Goal: Communication & Community: Answer question/provide support

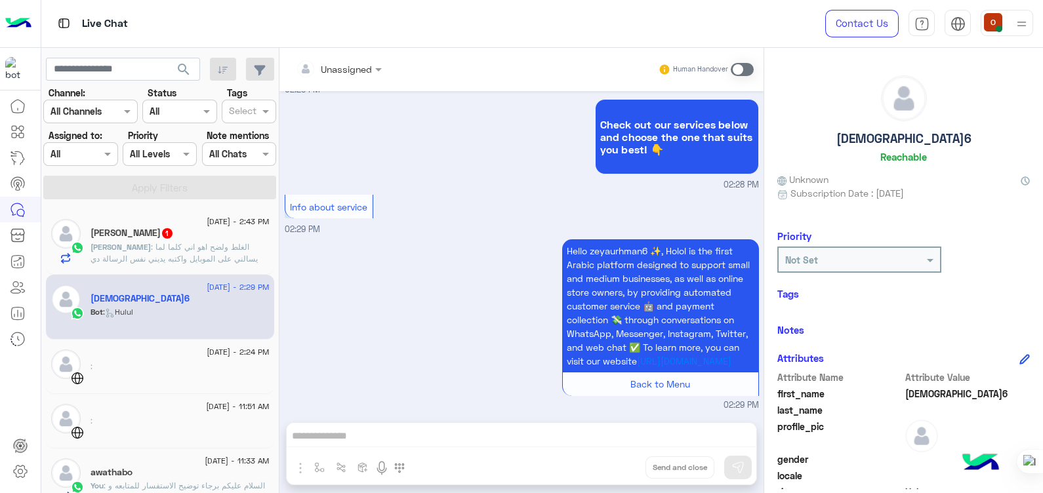
scroll to position [223, 0]
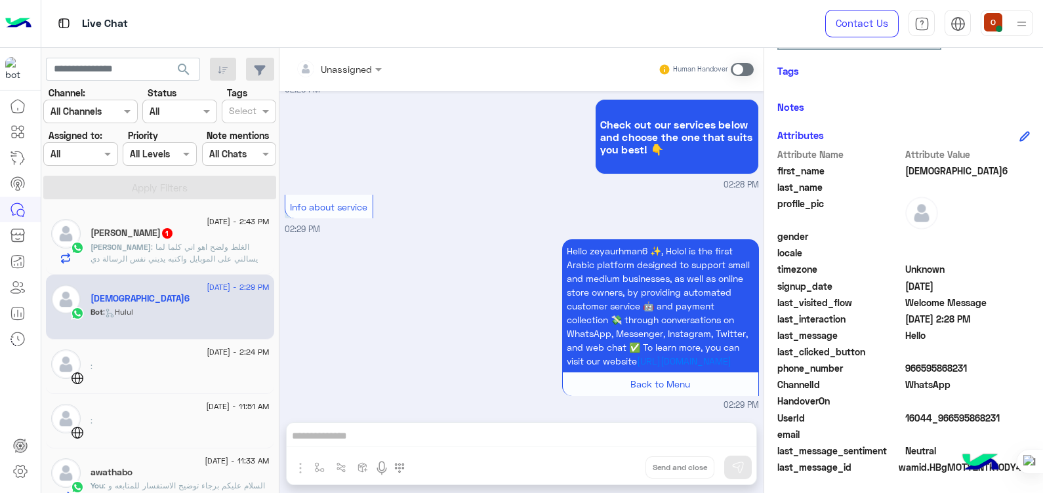
click at [192, 252] on p "[PERSON_NAME] : الغلط ولضح اهو اني كلما لما يسالني على الموبايل واكتبه يديني نف…" at bounding box center [180, 258] width 179 height 35
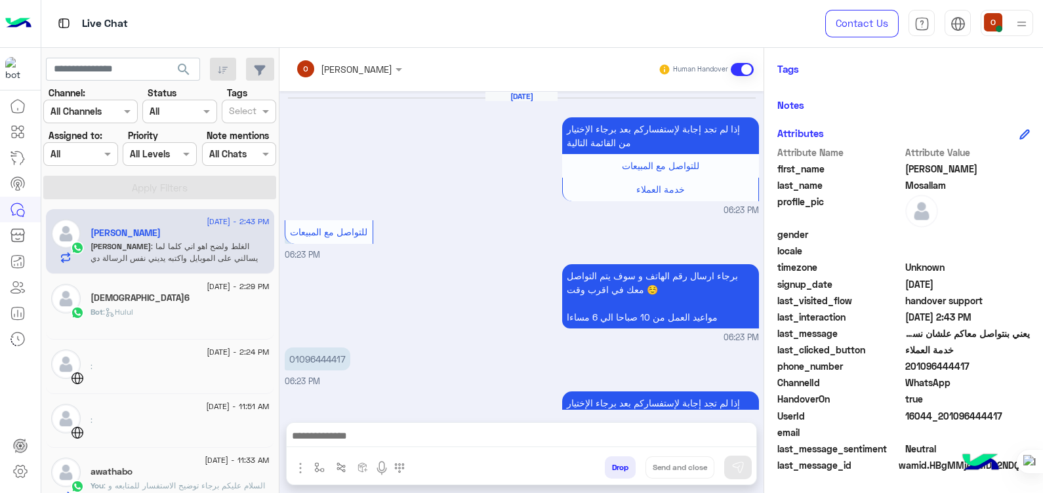
scroll to position [247, 0]
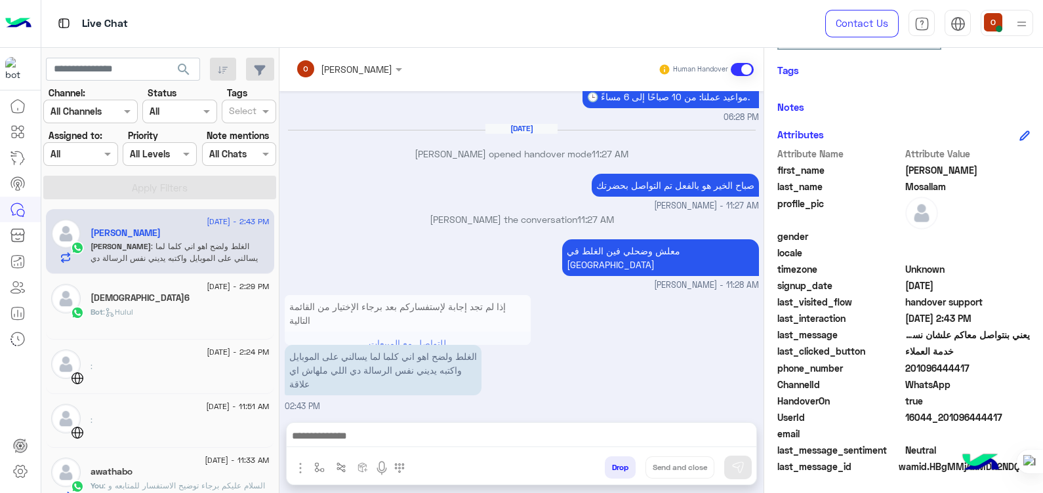
click at [447, 312] on p "إذا لم تجد إجابة لإستفساركم بعد برجاء الإختيار من القائمة التالية" at bounding box center [408, 313] width 246 height 37
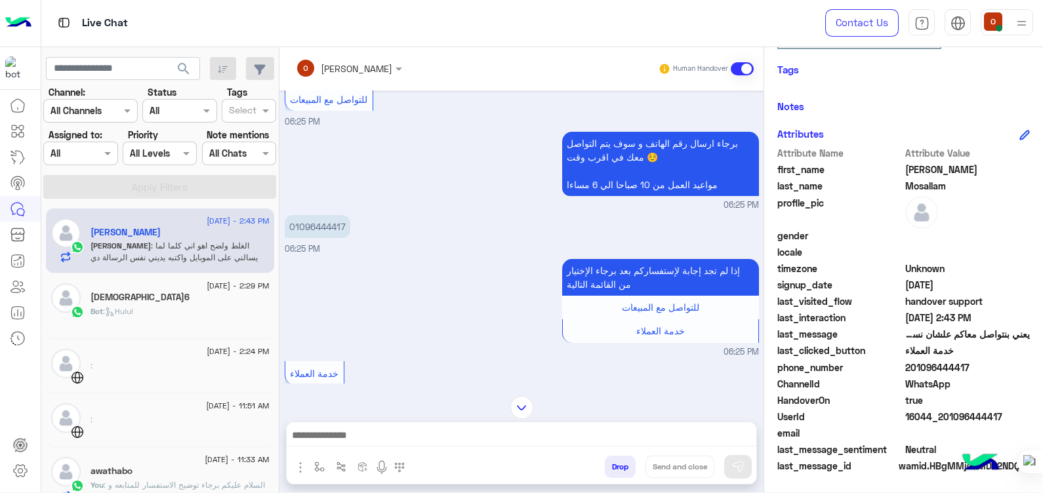
scroll to position [469, 0]
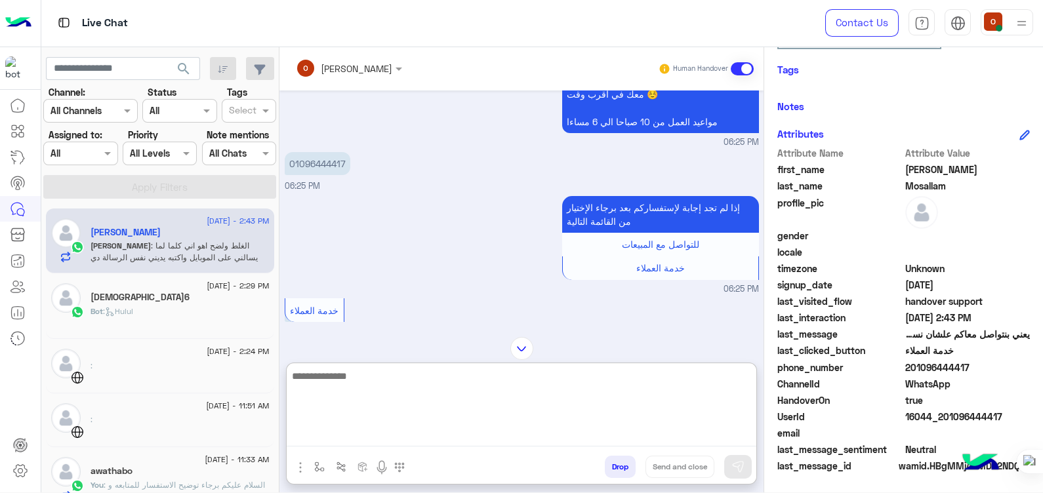
click at [440, 437] on textarea at bounding box center [522, 407] width 470 height 79
type textarea "*"
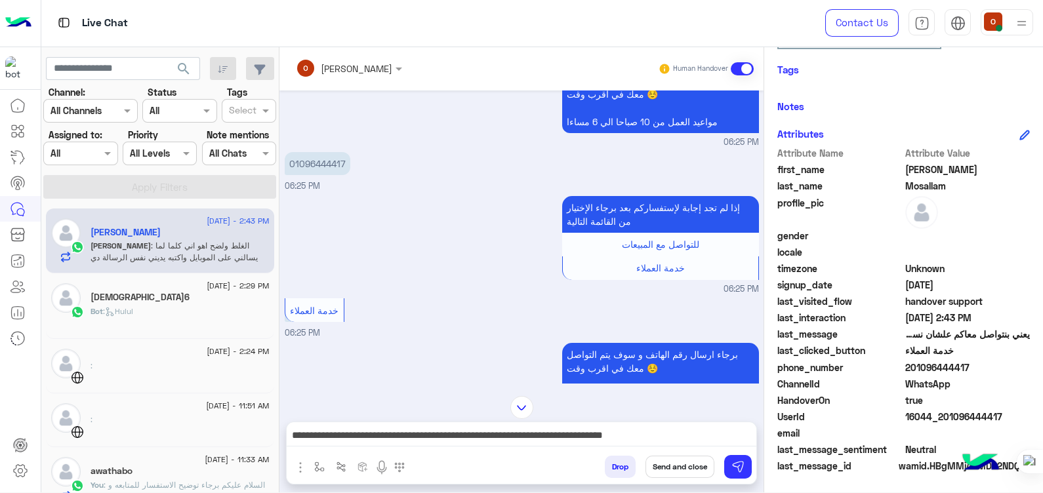
scroll to position [442, 0]
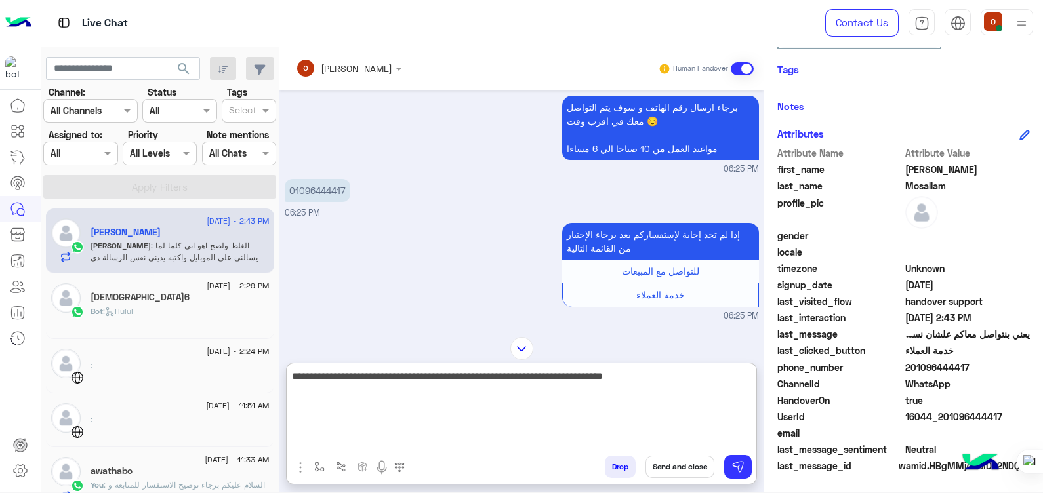
click at [399, 443] on textarea "**********" at bounding box center [522, 407] width 470 height 79
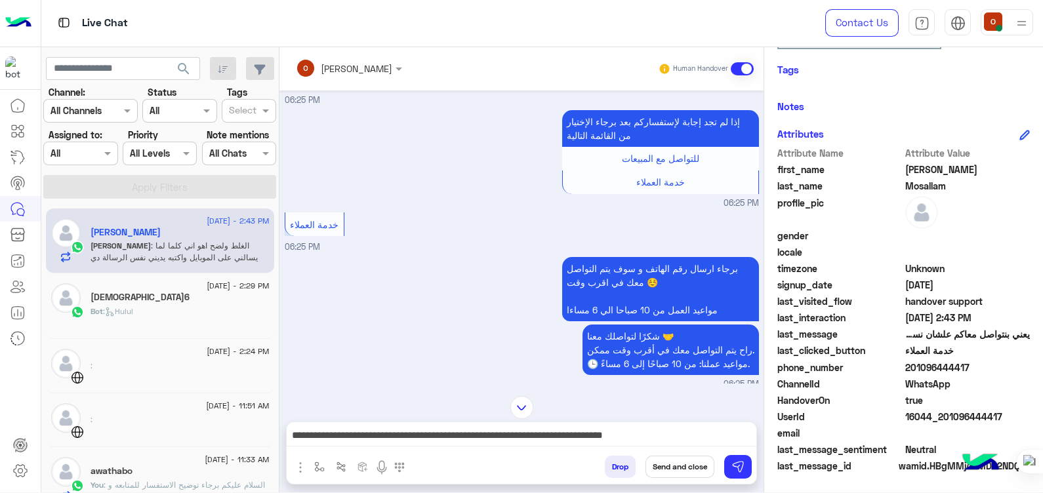
scroll to position [601, 0]
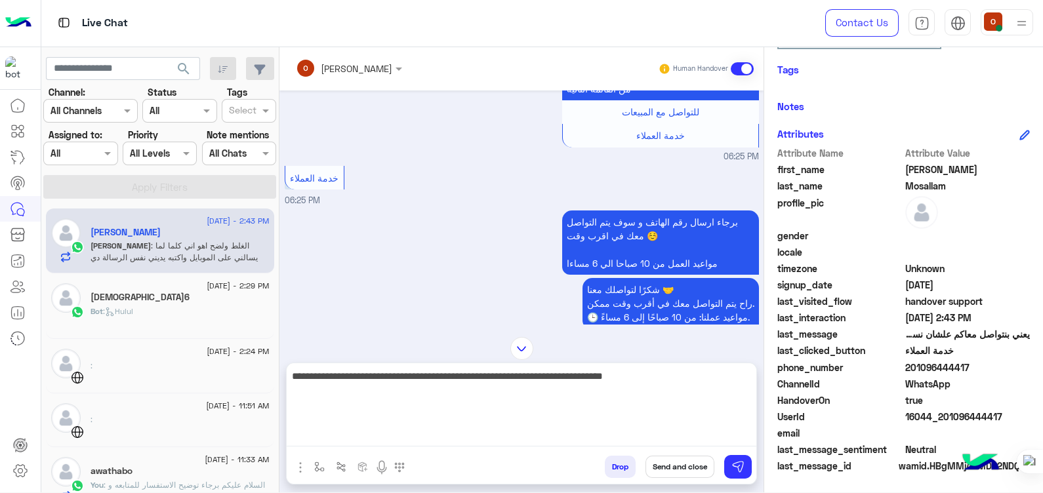
click at [361, 443] on textarea "**********" at bounding box center [522, 407] width 470 height 79
click at [546, 380] on textarea "**********" at bounding box center [522, 407] width 470 height 79
click at [698, 390] on textarea "**********" at bounding box center [522, 407] width 470 height 79
type textarea "**********"
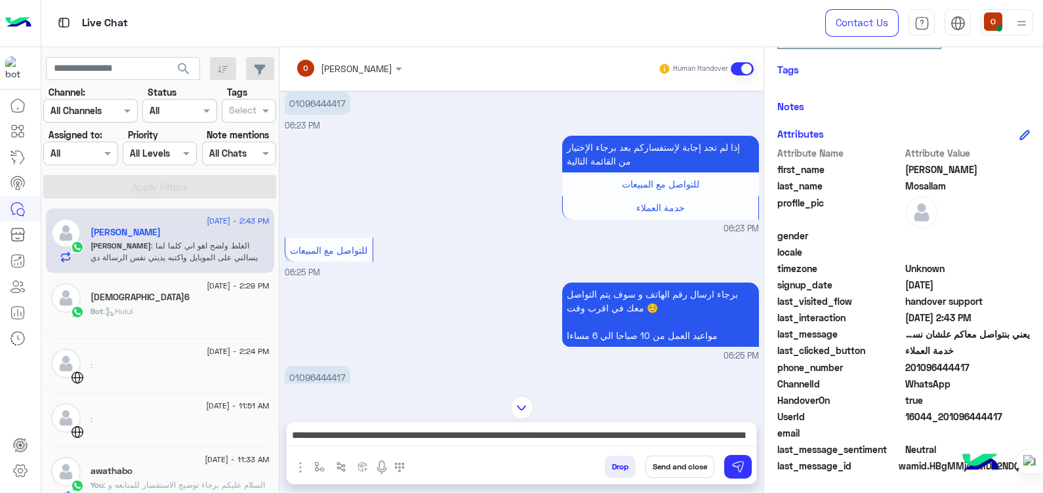
scroll to position [1706, 0]
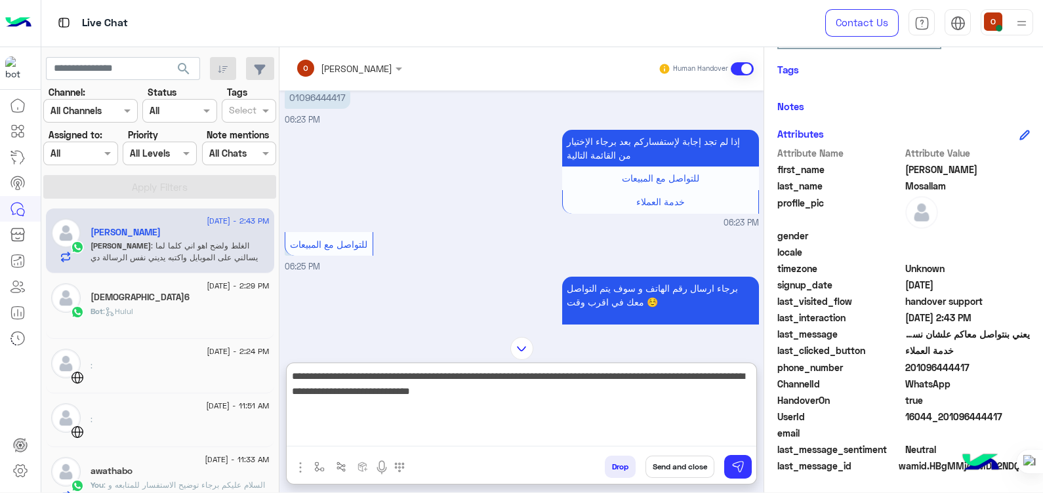
click at [470, 441] on textarea "**********" at bounding box center [522, 407] width 470 height 79
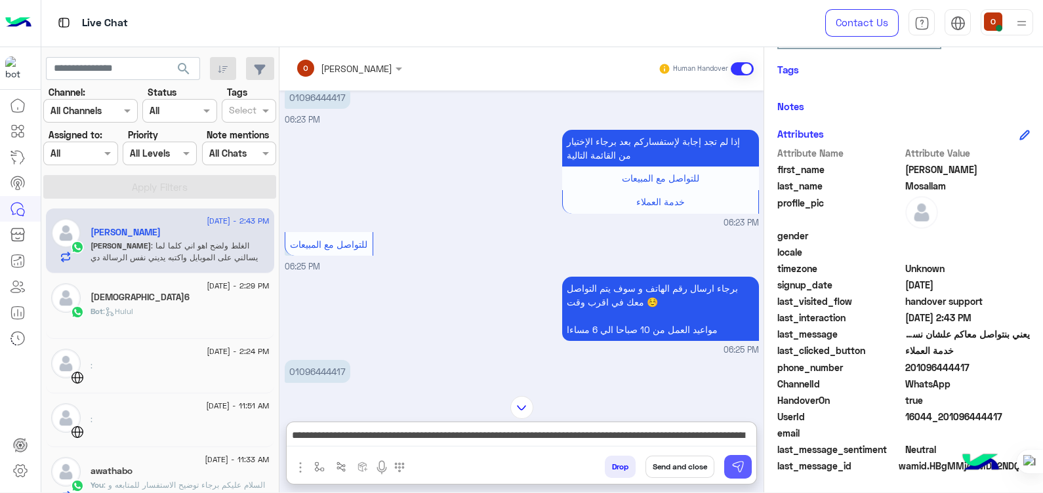
click at [738, 466] on img at bounding box center [737, 466] width 13 height 13
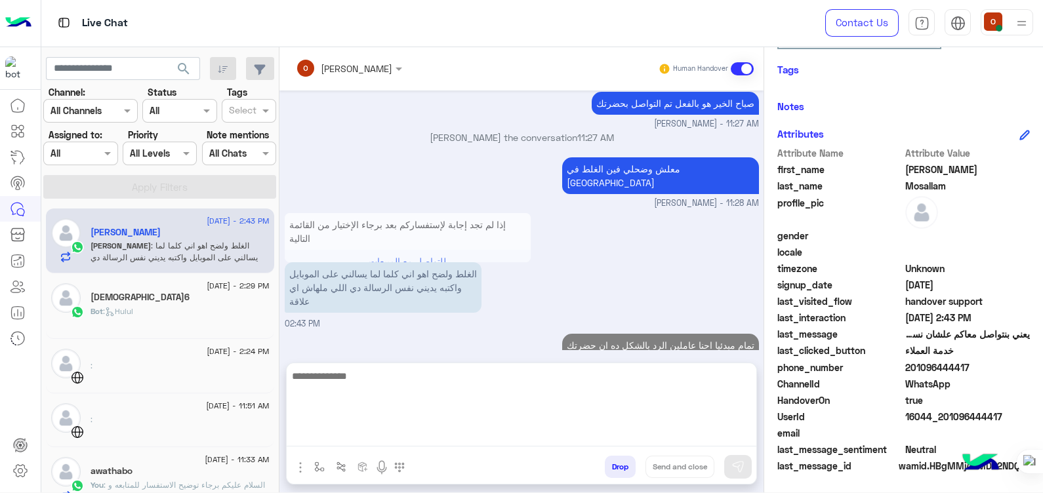
click at [565, 439] on textarea at bounding box center [522, 407] width 470 height 79
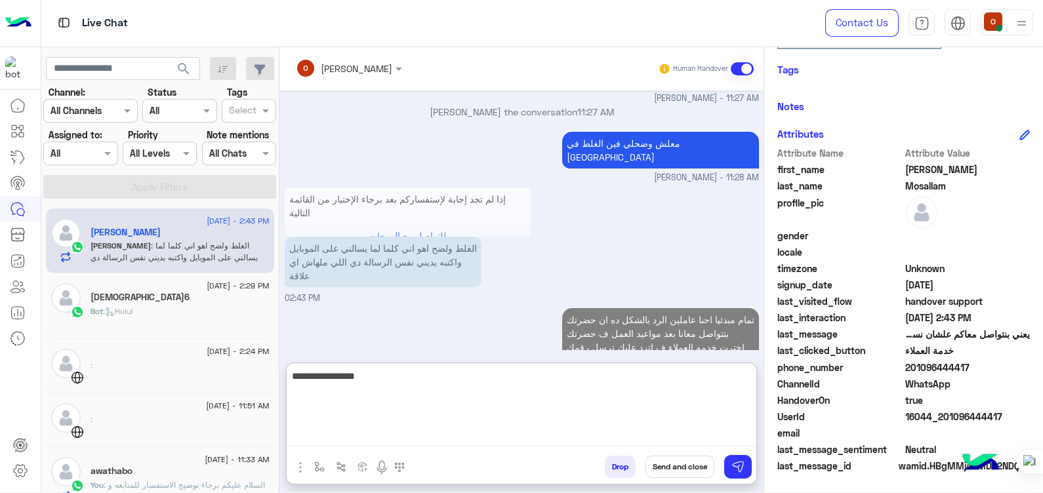
scroll to position [2749, 0]
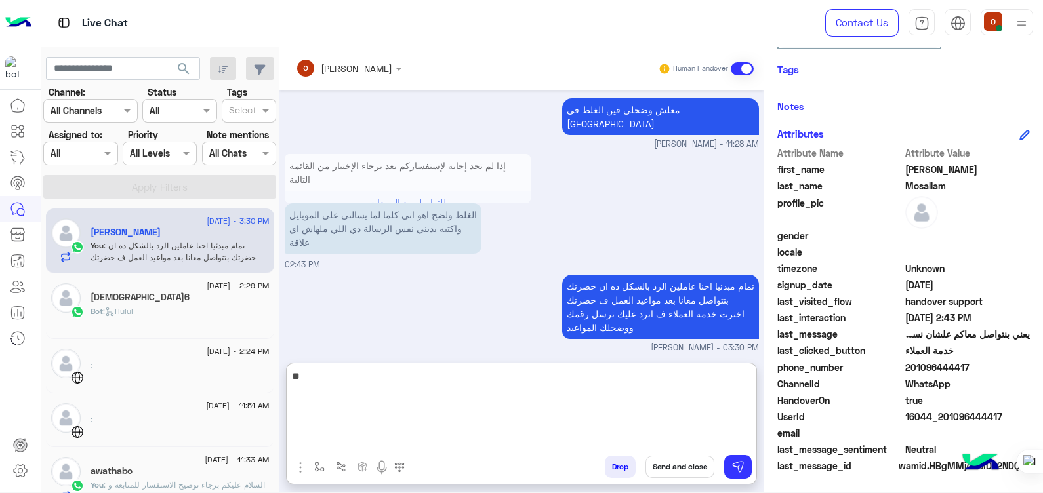
type textarea "*"
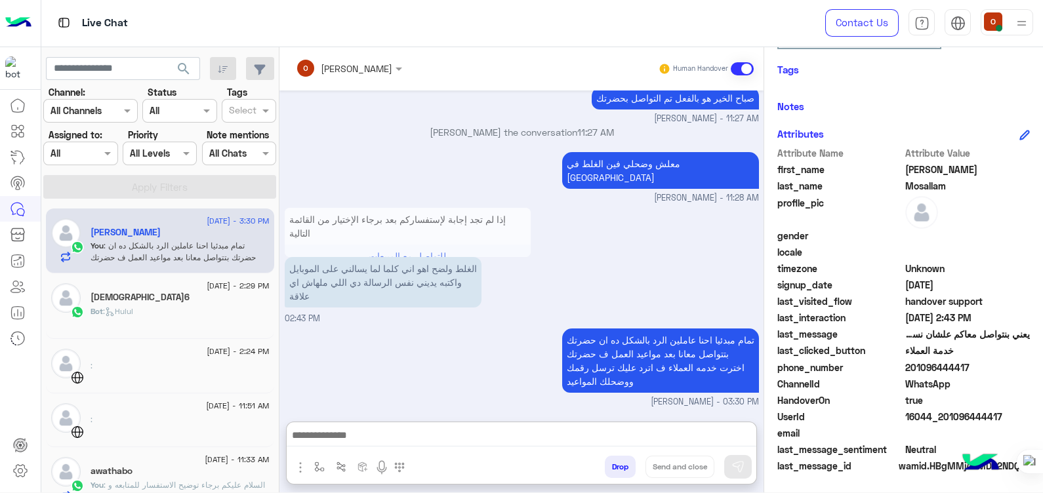
click at [460, 326] on div "تمام مبدئيا احنا عاملين الرد بالشكل ده ان حضرتك بتتواصل معانا بعد مواعيد العمل …" at bounding box center [522, 366] width 474 height 83
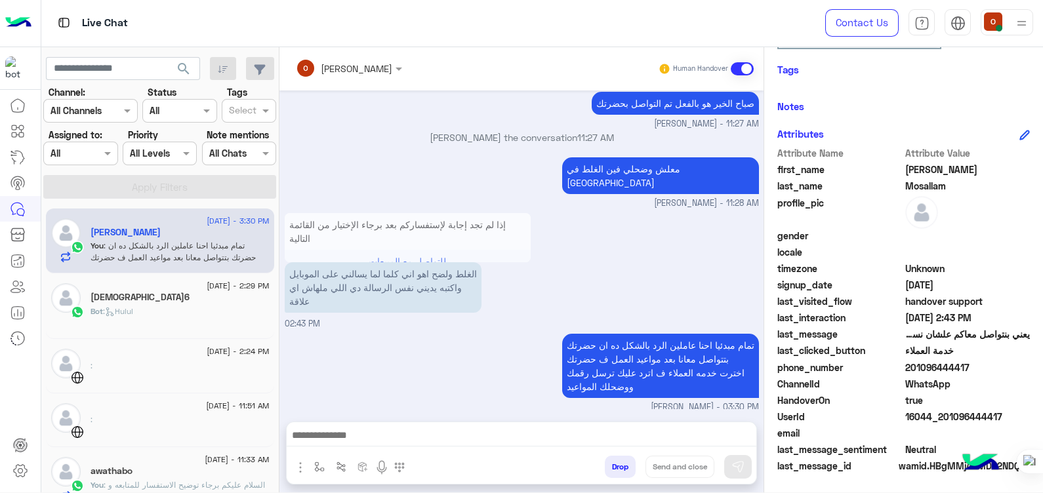
click at [475, 220] on p "إذا لم تجد إجابة لإستفساركم بعد برجاء الإختيار من القائمة التالية" at bounding box center [408, 231] width 246 height 37
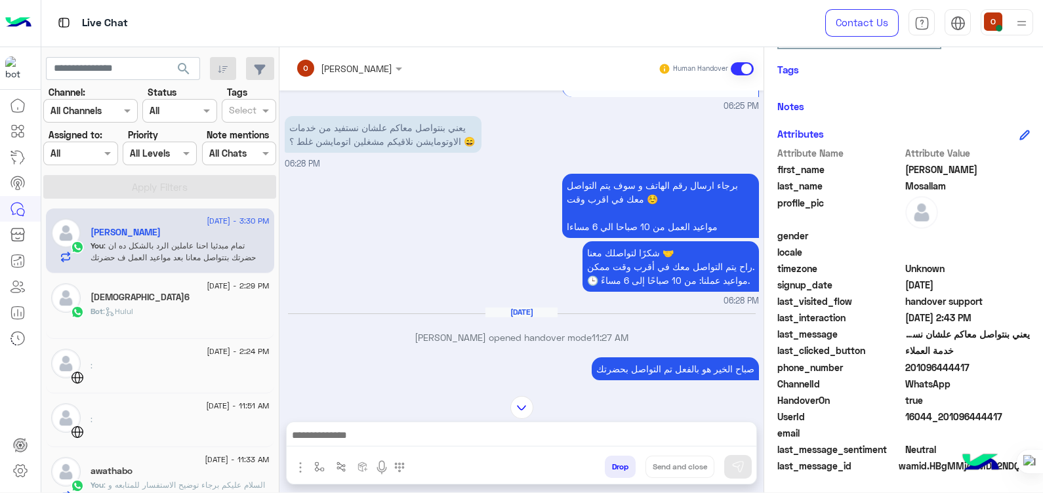
scroll to position [2212, 0]
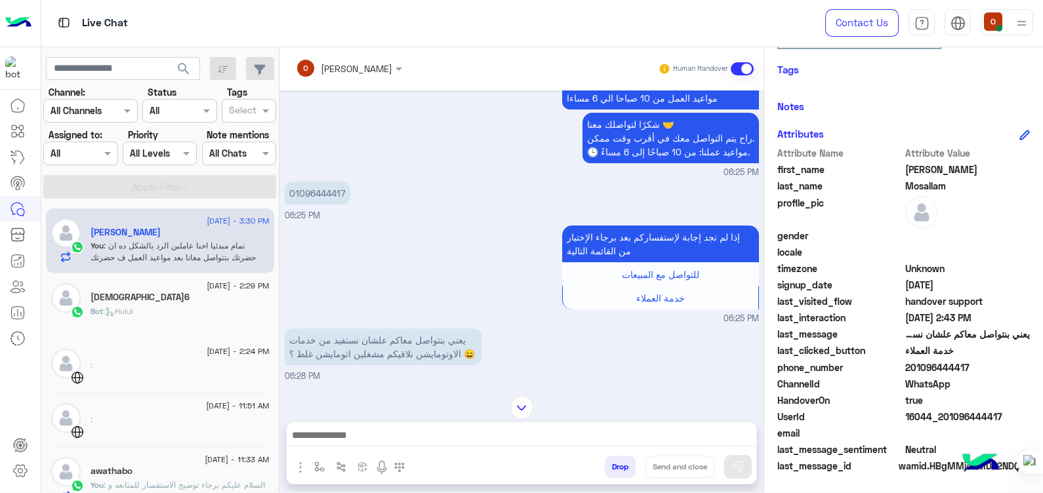
click at [154, 298] on div "[DEMOGRAPHIC_DATA]6" at bounding box center [180, 299] width 179 height 14
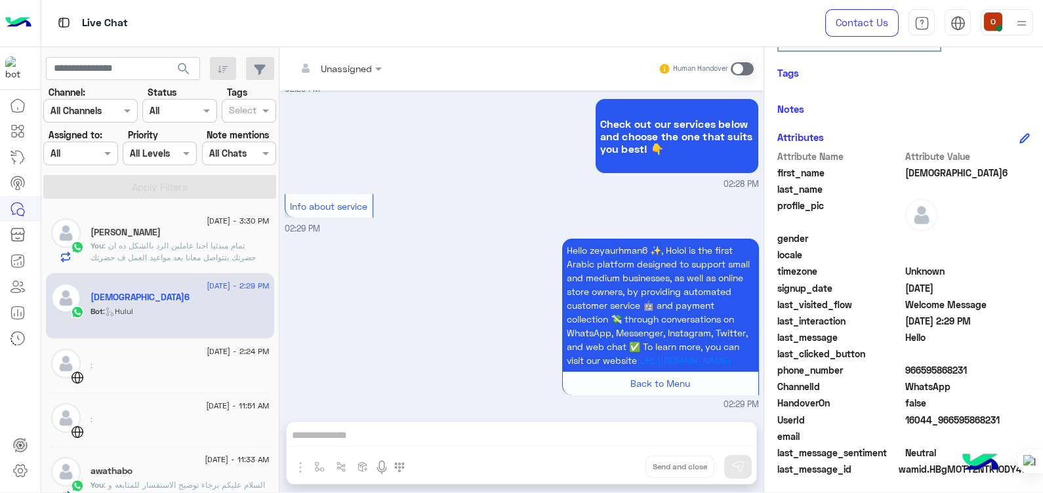
scroll to position [223, 0]
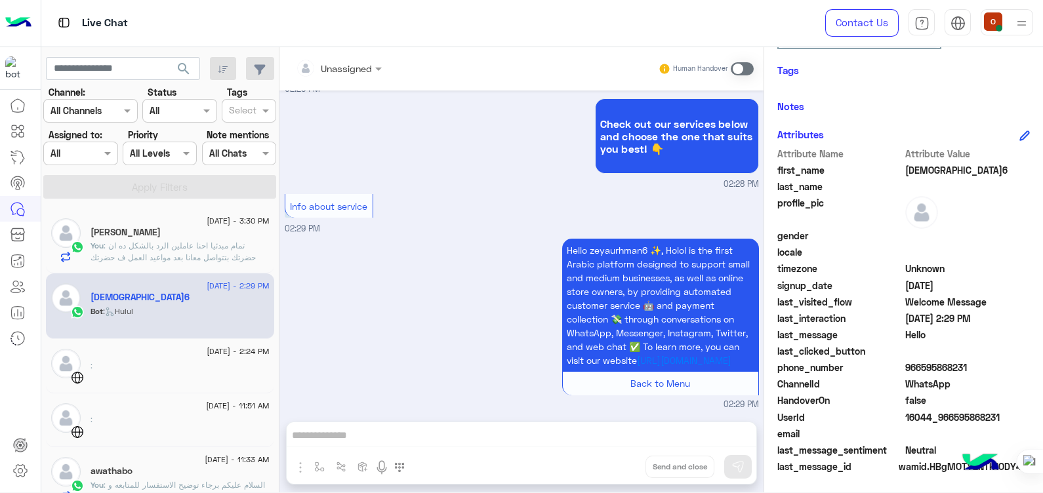
click at [154, 298] on div "[DEMOGRAPHIC_DATA]6" at bounding box center [180, 299] width 179 height 14
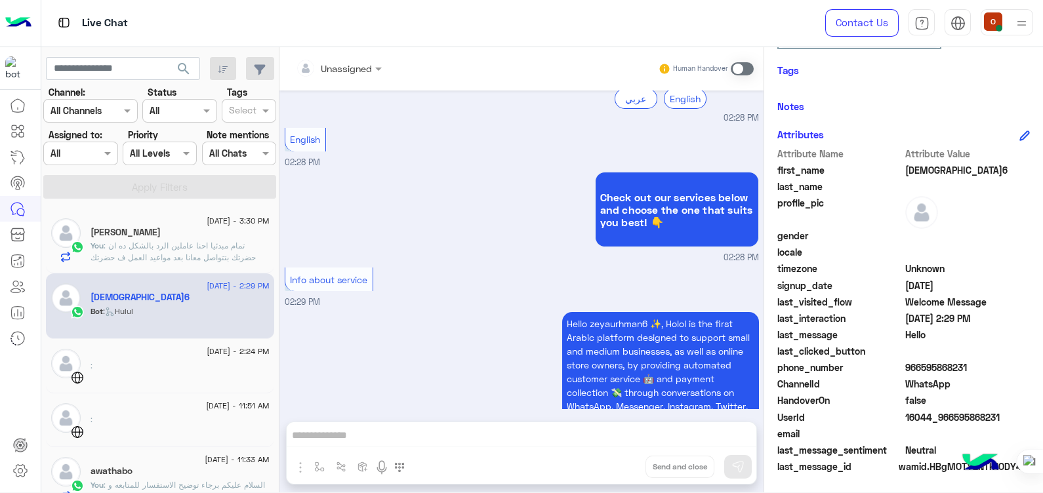
scroll to position [227, 0]
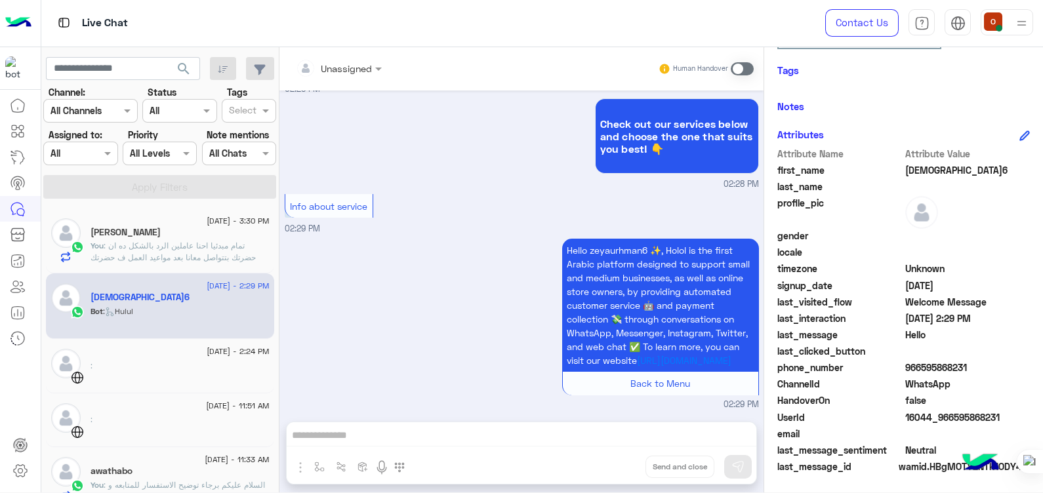
click at [923, 165] on span "[DEMOGRAPHIC_DATA]6" at bounding box center [967, 170] width 125 height 14
copy span "[DEMOGRAPHIC_DATA]6"
click at [938, 369] on span "966595868231" at bounding box center [967, 368] width 125 height 14
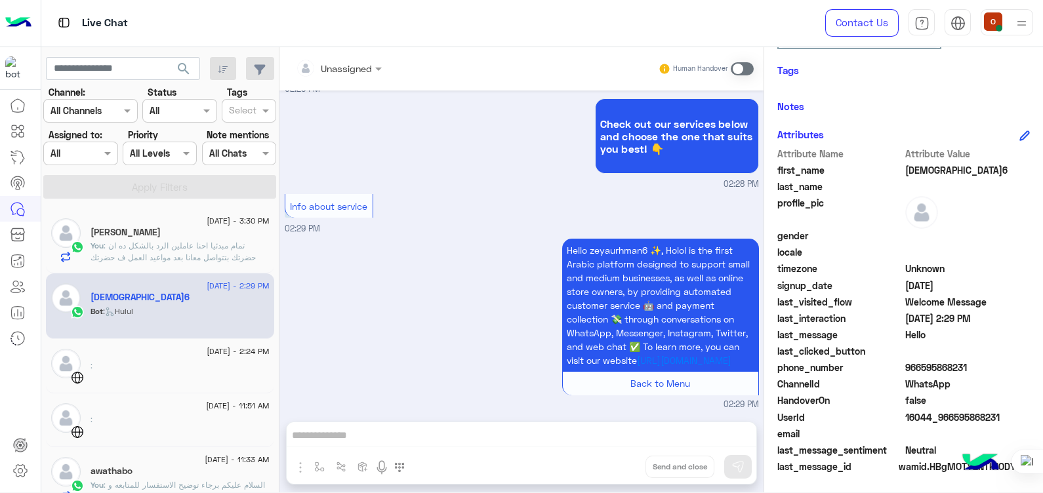
copy span "966595868231"
click at [193, 275] on div "[DATE] - 2:29 PM zeyaurhman6 Bot : Hulul" at bounding box center [160, 306] width 228 height 66
click at [184, 262] on div "[DATE] - 3:30 PM [PERSON_NAME] You : تمام مبدئيا احنا عاملين الرد بالشكل ده ان …" at bounding box center [160, 242] width 228 height 66
click at [152, 254] on span ": تمام مبدئيا احنا عاملين الرد بالشكل ده ان حضرتك بتتواصل معانا بعد مواعيد العم…" at bounding box center [173, 263] width 165 height 45
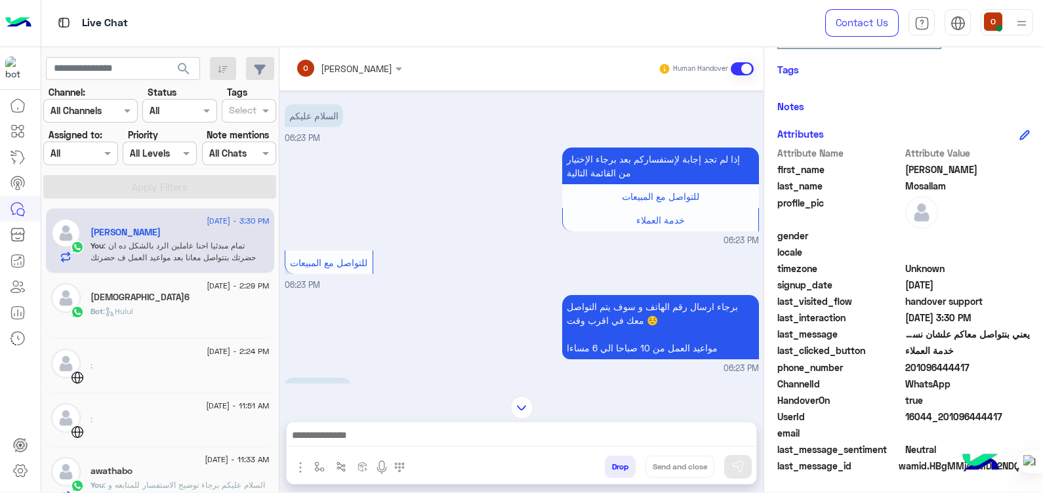
scroll to position [1435, 0]
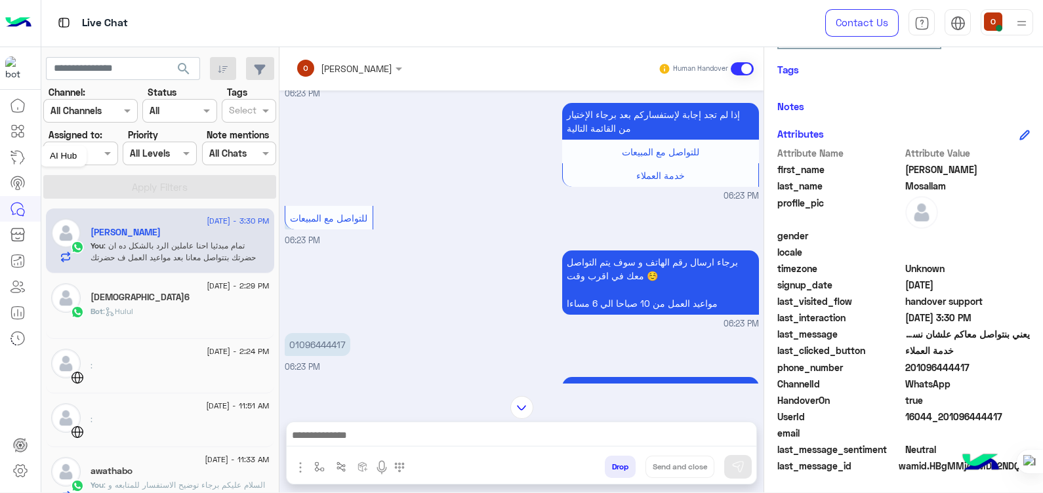
click at [16, 151] on icon at bounding box center [18, 158] width 16 height 16
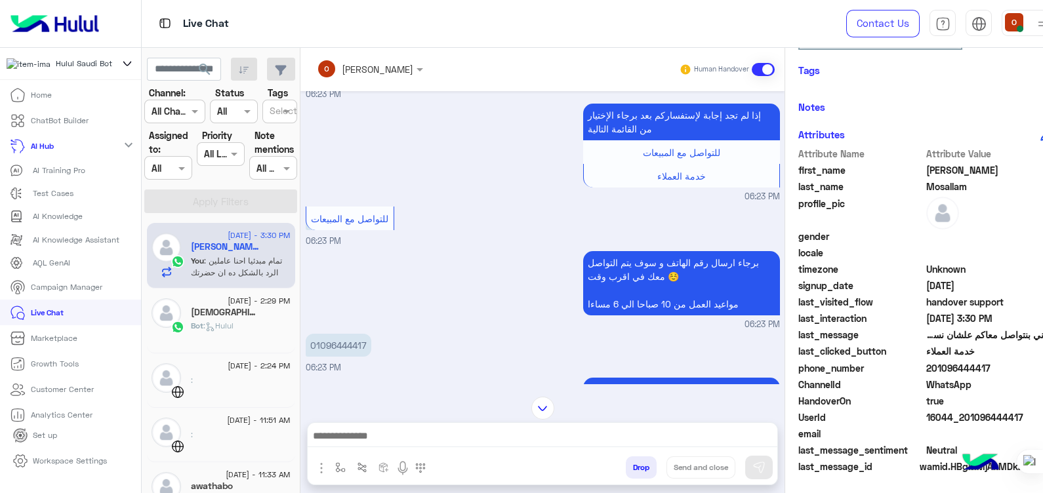
scroll to position [0, 0]
click at [46, 175] on p "AI Training Pro" at bounding box center [59, 171] width 52 height 12
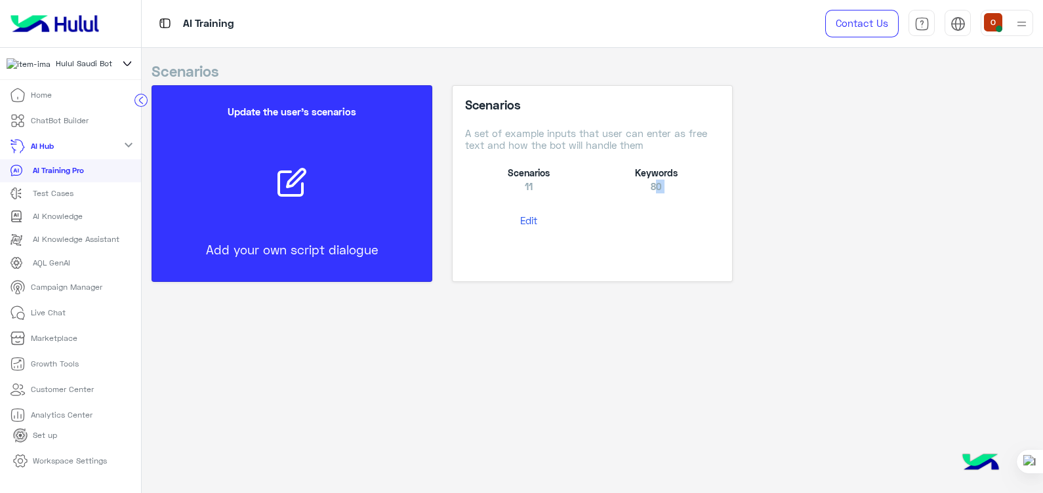
drag, startPoint x: 656, startPoint y: 183, endPoint x: 522, endPoint y: 216, distance: 137.9
click at [522, 216] on div "Scenarios A set of example inputs that user can enter as free text and how the …" at bounding box center [592, 165] width 254 height 134
click at [522, 216] on button "Edit" at bounding box center [528, 221] width 127 height 24
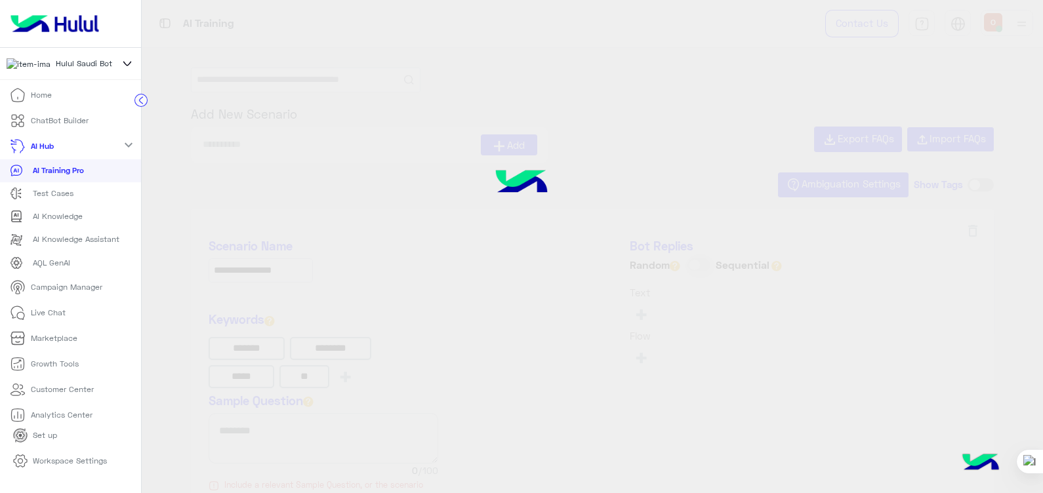
type input "******"
type input "**********"
type input "*********"
type input "**********"
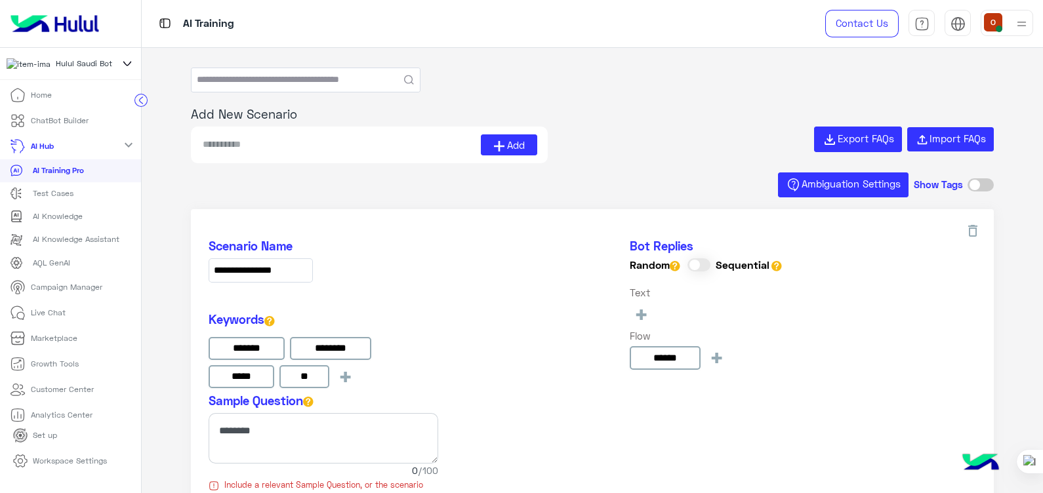
drag, startPoint x: 1041, startPoint y: 92, endPoint x: 1041, endPoint y: 108, distance: 16.4
click at [1042, 108] on div at bounding box center [1042, 246] width 1 height 493
drag, startPoint x: 1041, startPoint y: 108, endPoint x: 1043, endPoint y: 119, distance: 10.7
click at [1042, 119] on html "**********" at bounding box center [521, 246] width 1043 height 493
click at [1042, 99] on div at bounding box center [1042, 246] width 1 height 493
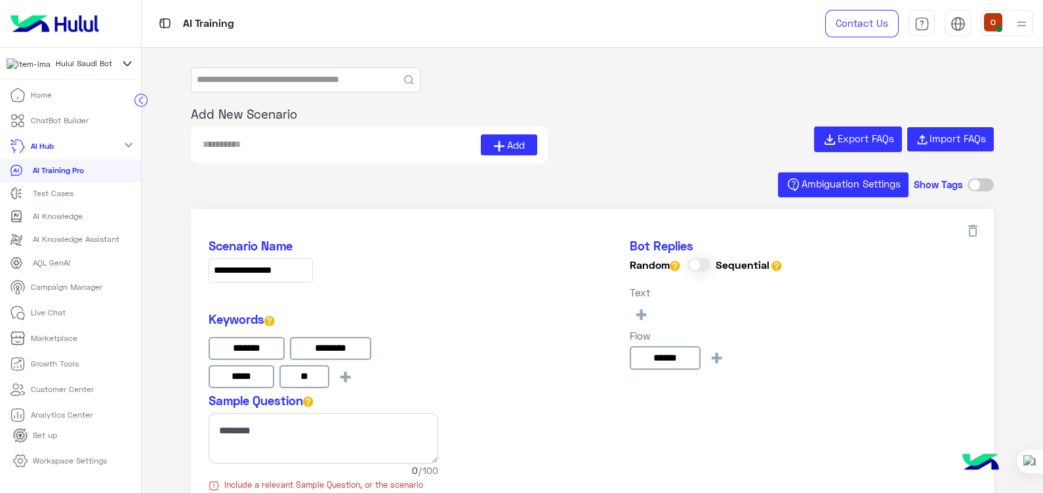
drag, startPoint x: 1041, startPoint y: 99, endPoint x: 1041, endPoint y: 113, distance: 13.8
click at [1042, 113] on div at bounding box center [1042, 246] width 1 height 493
drag, startPoint x: 1041, startPoint y: 113, endPoint x: 1042, endPoint y: 142, distance: 28.9
click at [1042, 142] on div at bounding box center [1042, 246] width 1 height 493
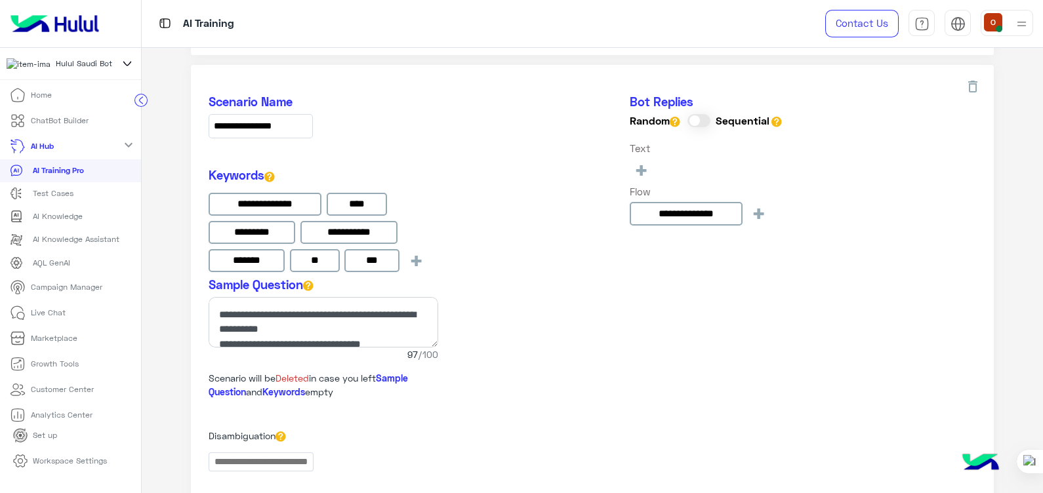
scroll to position [2034, 0]
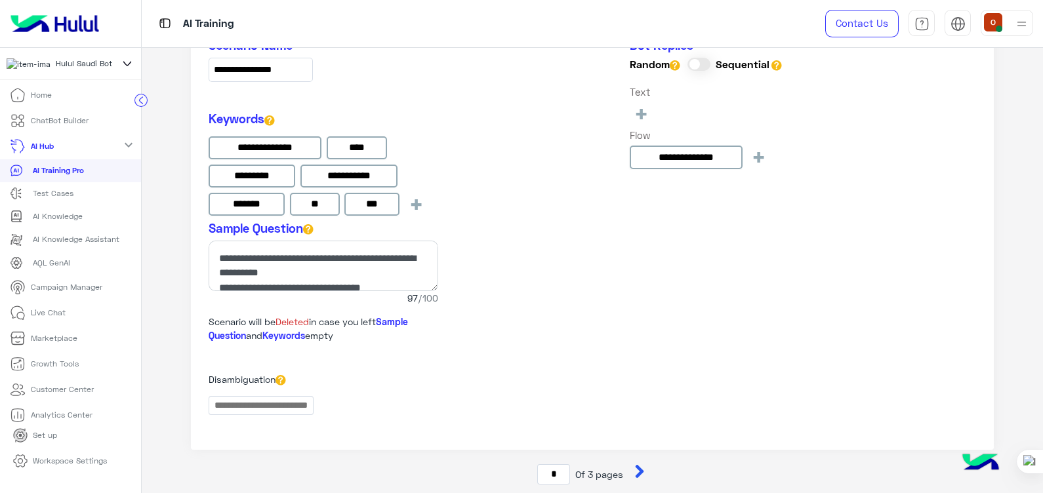
click at [636, 465] on icon at bounding box center [639, 471] width 13 height 13
type input "*"
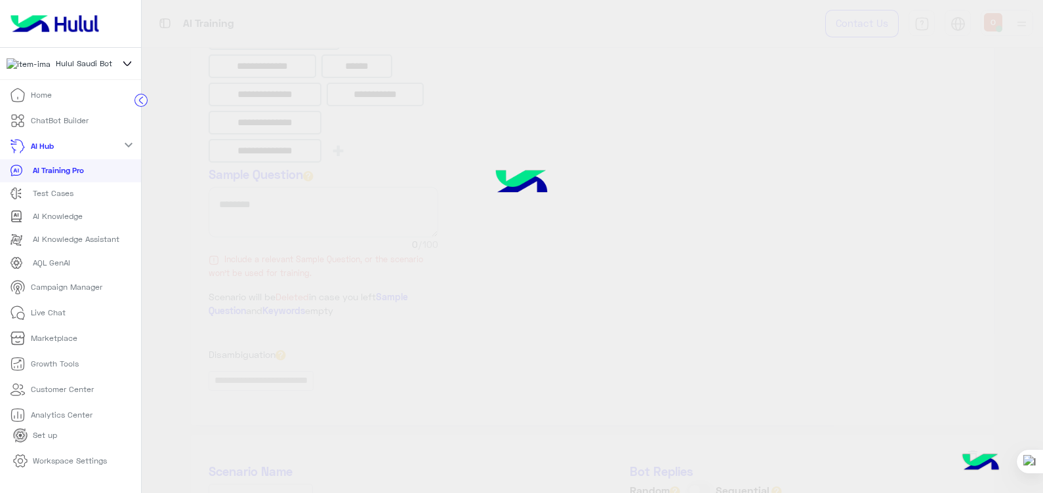
type input "**********"
type input "*******"
type input "**********"
type input "*******"
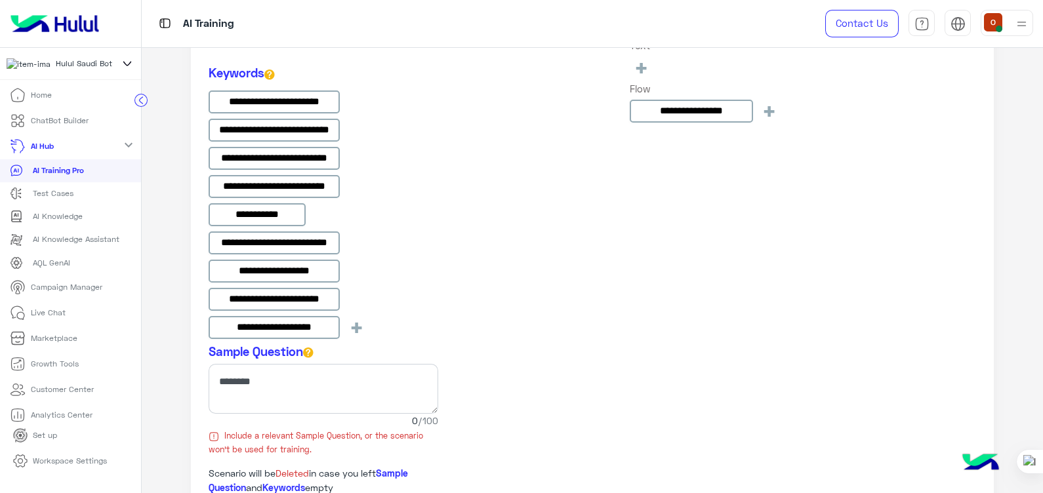
scroll to position [1066, 0]
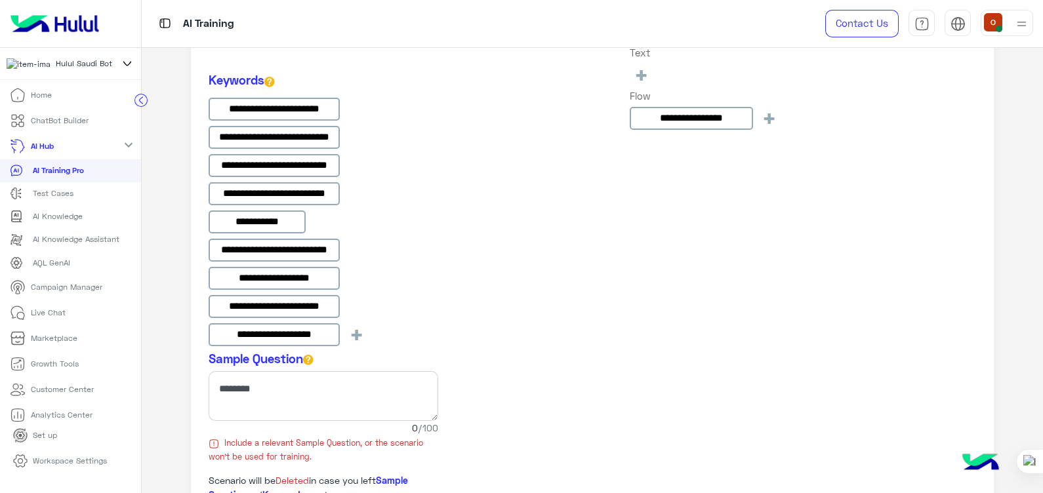
drag, startPoint x: 1041, startPoint y: 251, endPoint x: 1041, endPoint y: 229, distance: 21.6
click at [1042, 229] on div at bounding box center [1042, 246] width 1 height 493
drag, startPoint x: 1041, startPoint y: 229, endPoint x: 1041, endPoint y: 212, distance: 16.4
click at [1041, 212] on html "**********" at bounding box center [521, 246] width 1043 height 493
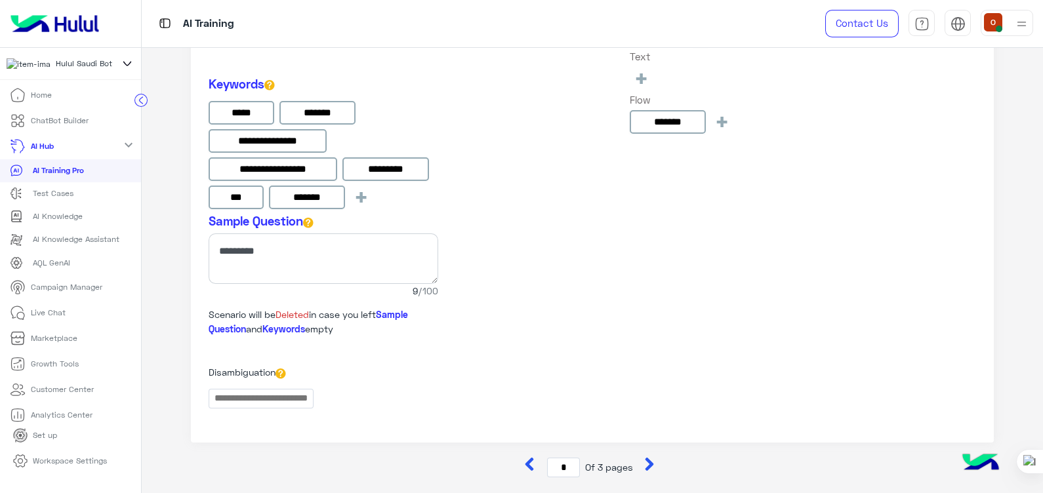
scroll to position [2556, 0]
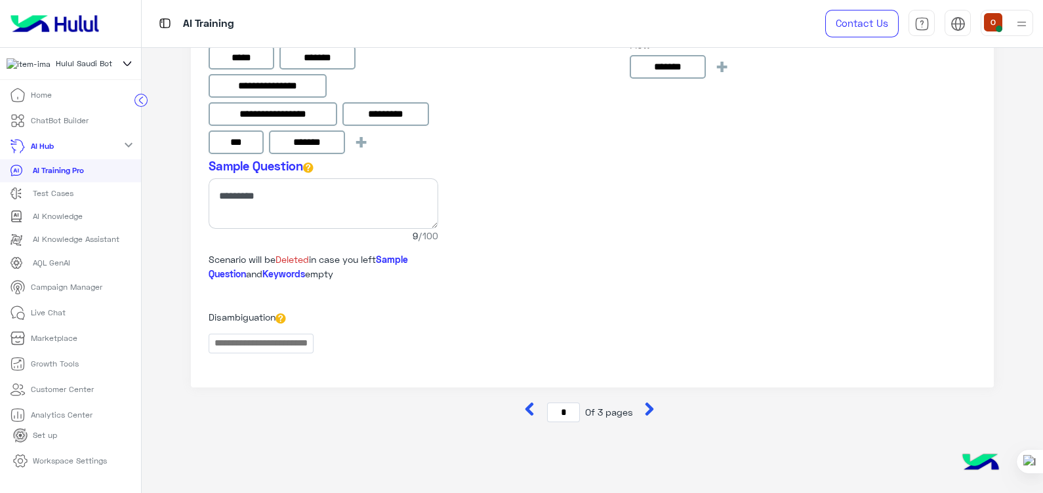
click at [653, 403] on icon at bounding box center [649, 409] width 13 height 13
type input "*"
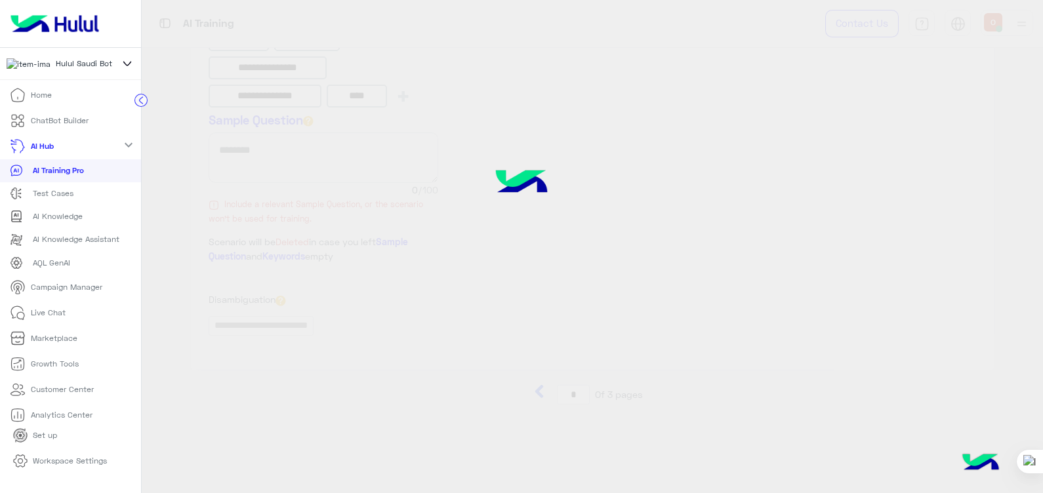
scroll to position [416, 0]
type input "**********"
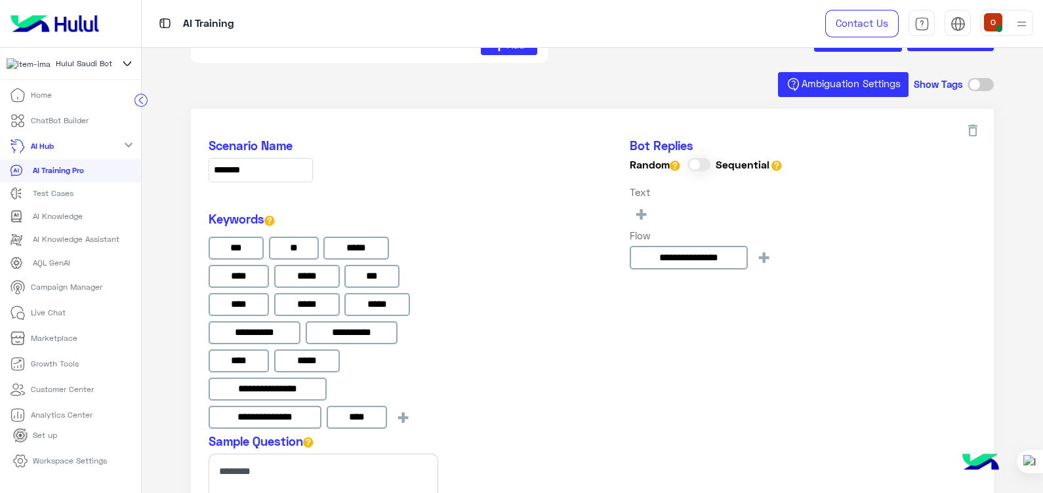
scroll to position [108, 0]
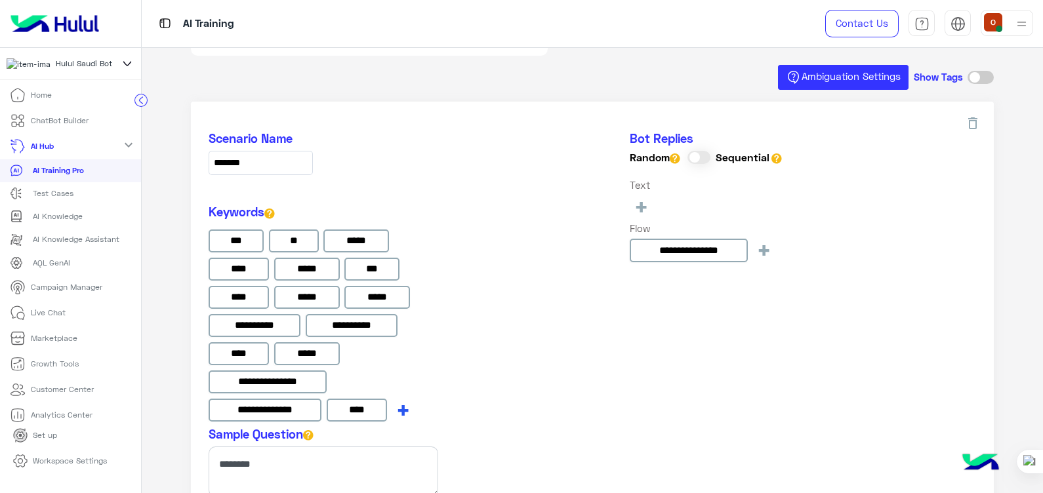
click at [399, 409] on span "+" at bounding box center [402, 410] width 15 height 22
click at [283, 433] on input at bounding box center [267, 439] width 117 height 24
type input "*"
type input "**********"
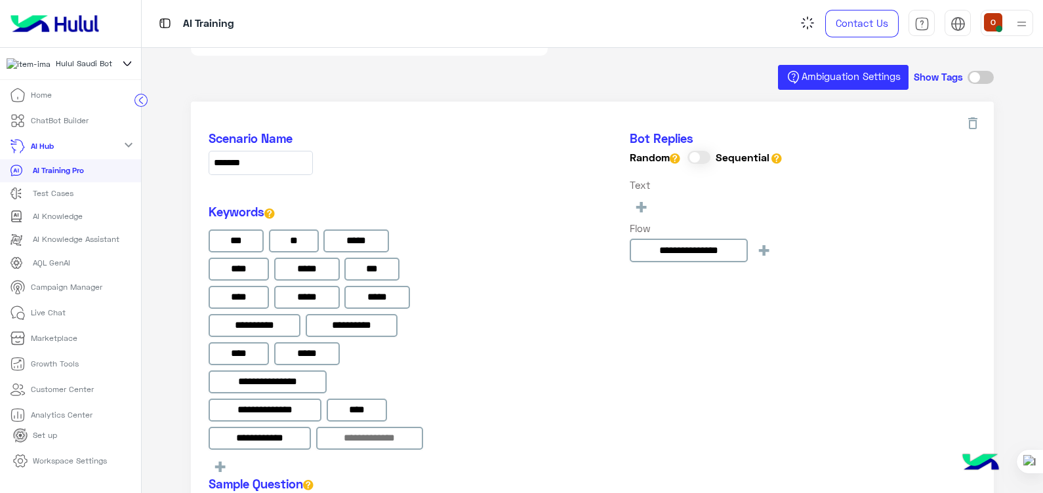
click at [43, 319] on p "Live Chat" at bounding box center [48, 313] width 35 height 12
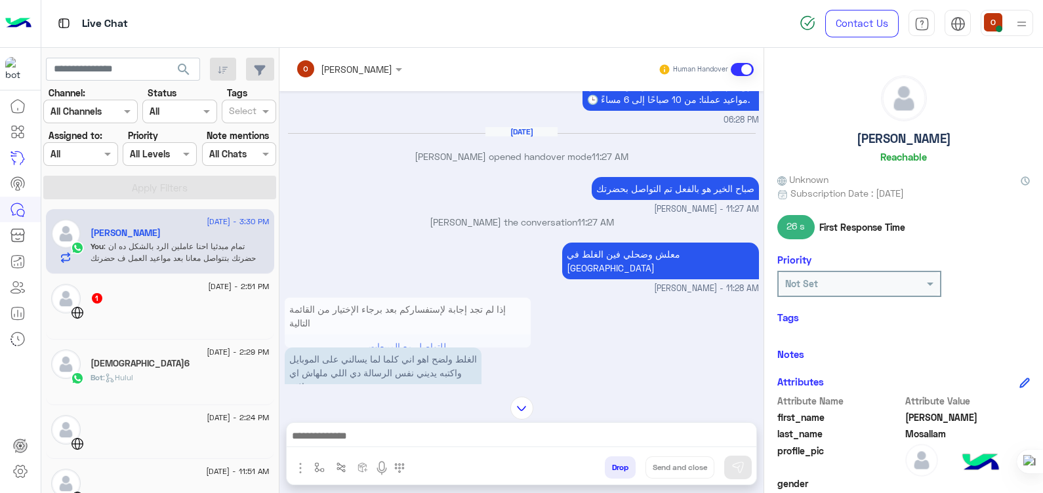
scroll to position [1066, 0]
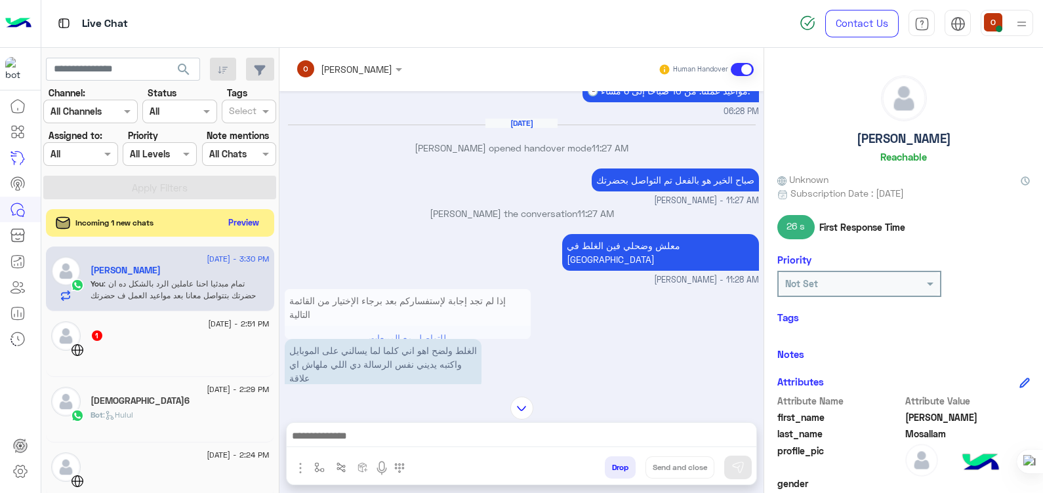
click at [233, 225] on button "Preview" at bounding box center [244, 223] width 41 height 18
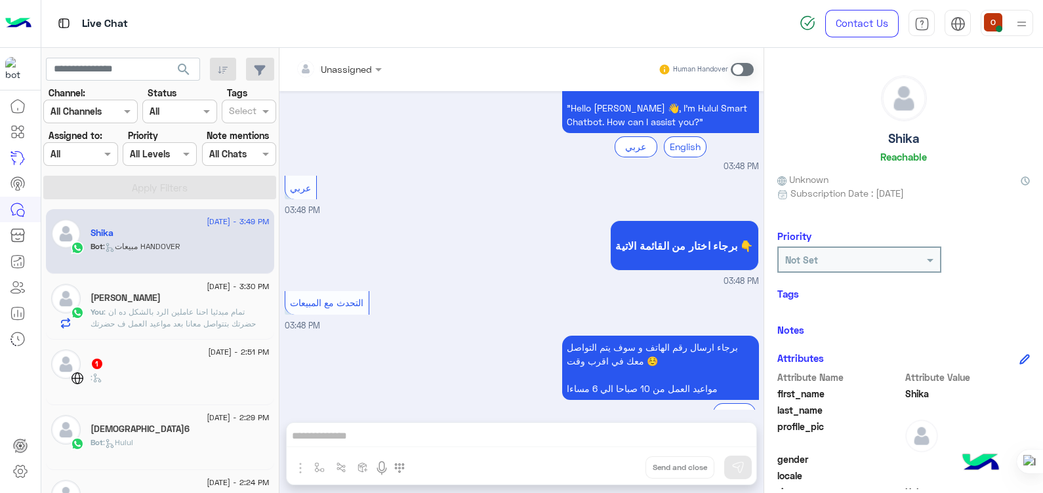
scroll to position [2014, 0]
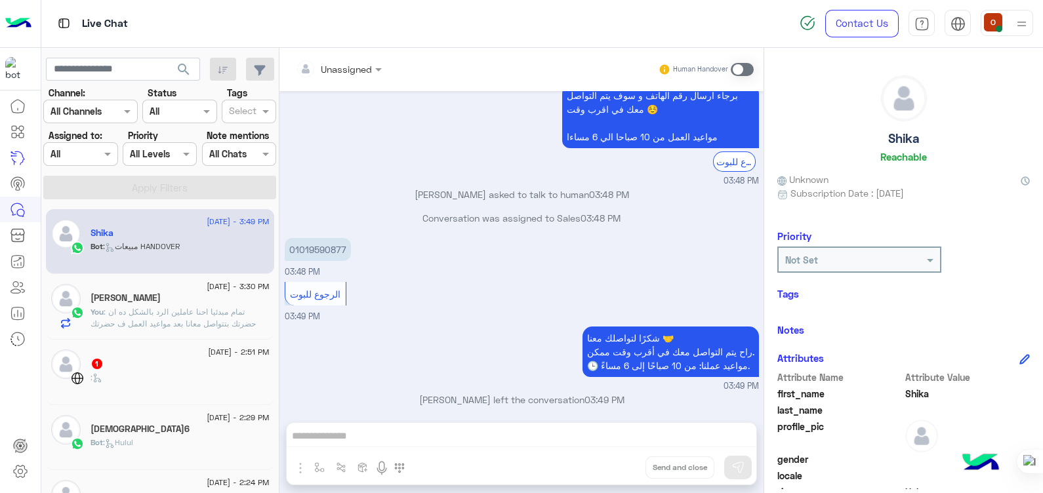
click at [131, 302] on h5 "[PERSON_NAME]" at bounding box center [126, 297] width 70 height 11
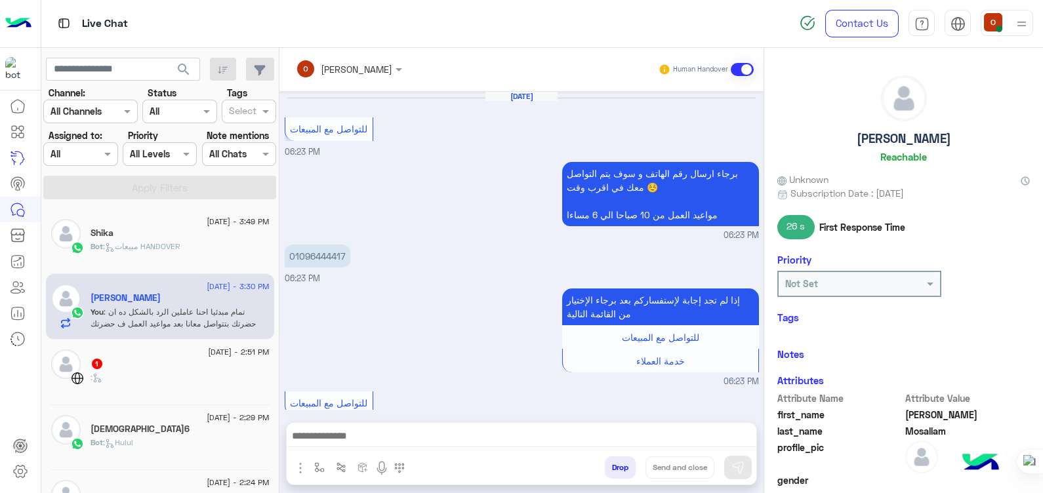
scroll to position [1144, 0]
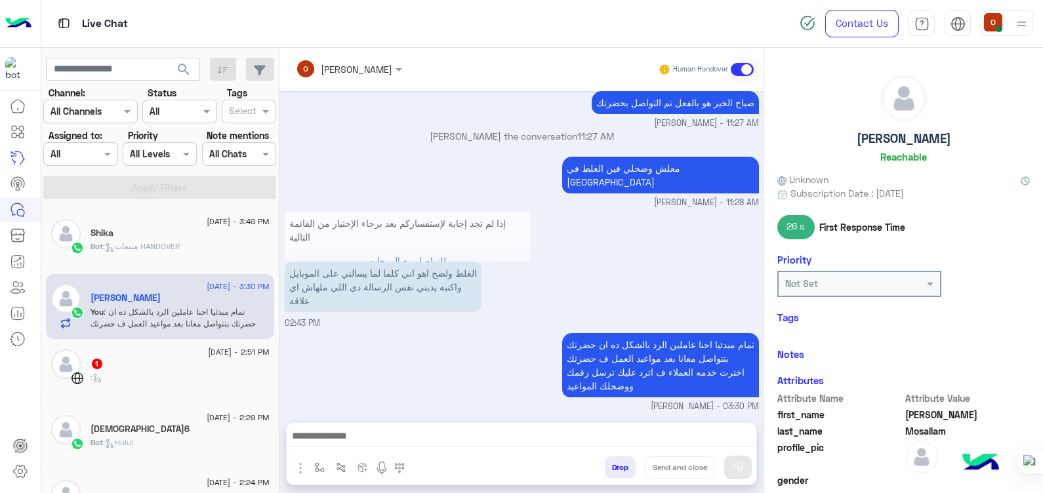
click at [131, 251] on p "Bot : مبيعات HANDOVER" at bounding box center [135, 247] width 89 height 12
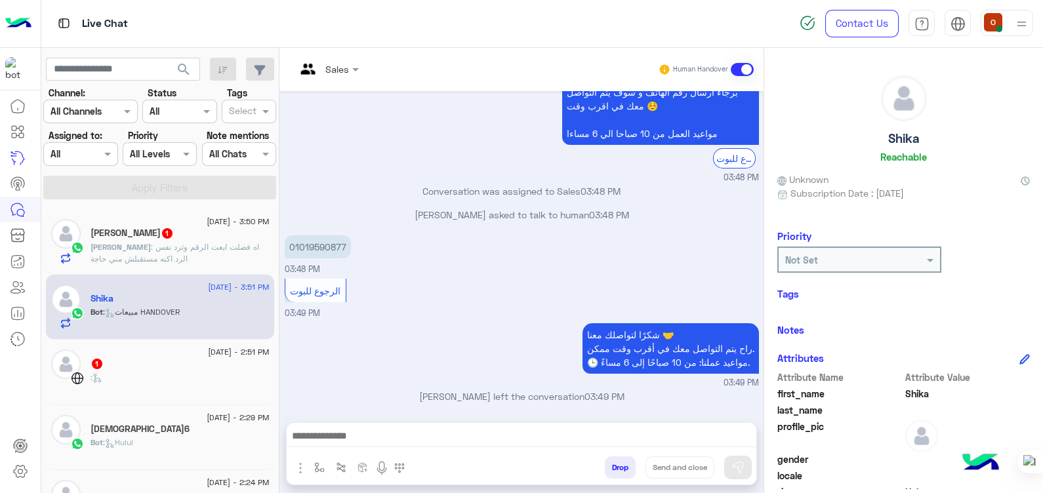
scroll to position [940, 0]
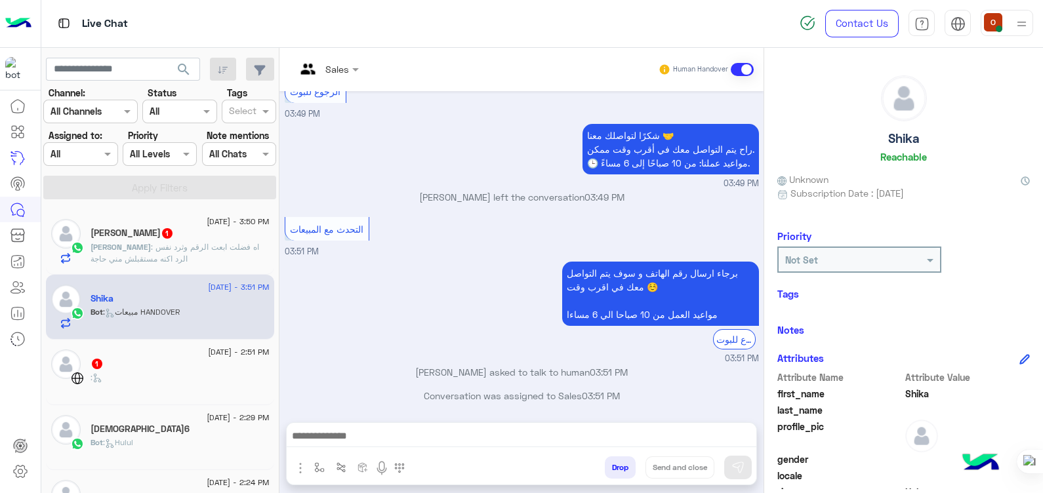
click at [198, 254] on p "[PERSON_NAME] : اه فضلت ابعت الرقم وثرد نفس الرد اكنه مستقبلش مني حاجة" at bounding box center [180, 253] width 179 height 24
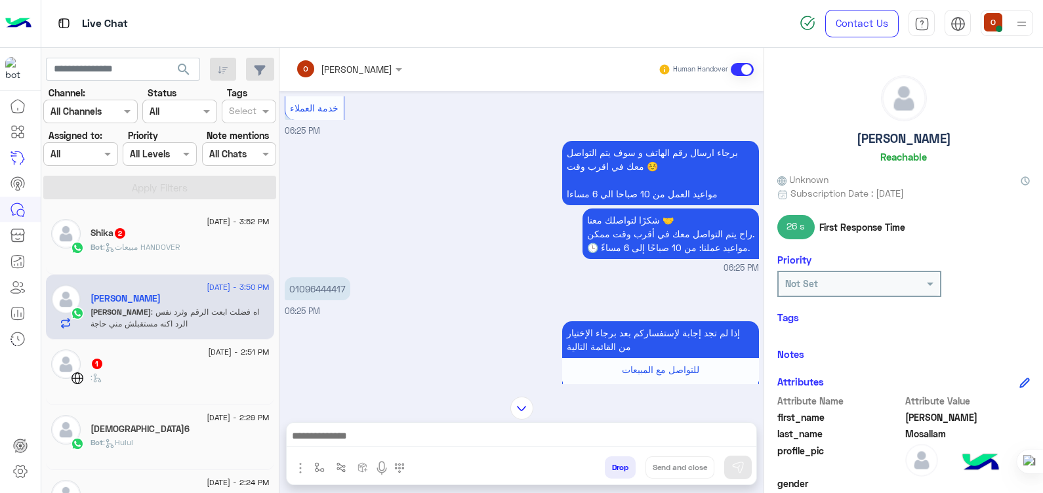
scroll to position [548, 0]
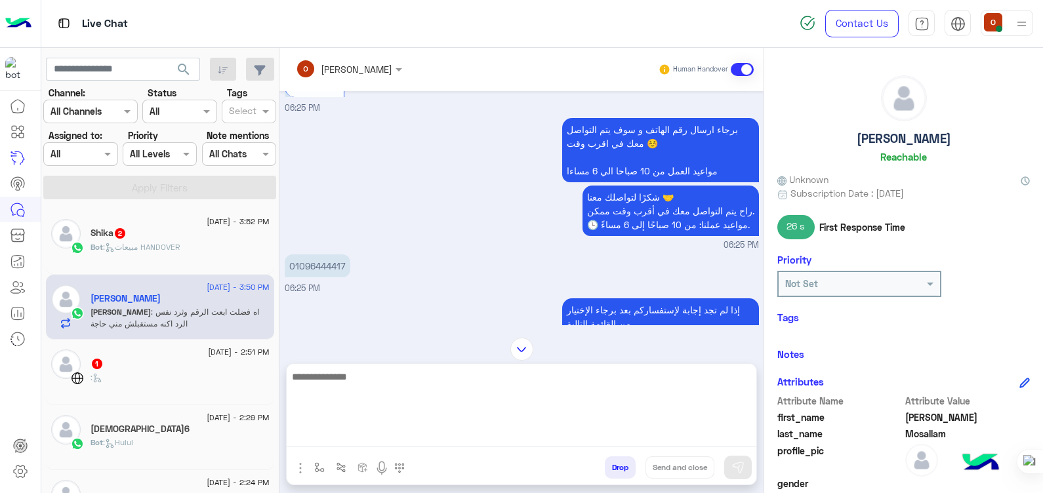
click at [498, 439] on textarea at bounding box center [522, 408] width 470 height 79
type textarea "*"
type textarea "**********"
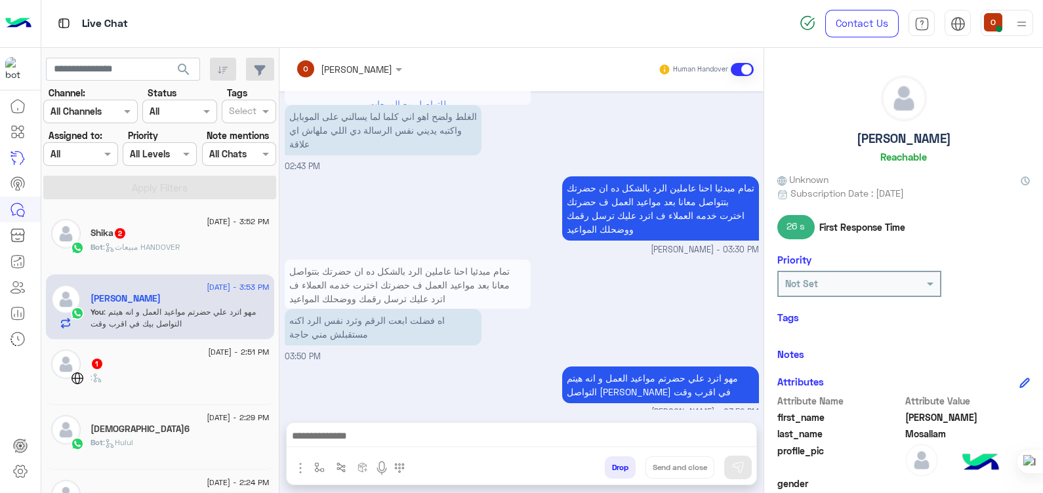
scroll to position [1262, 0]
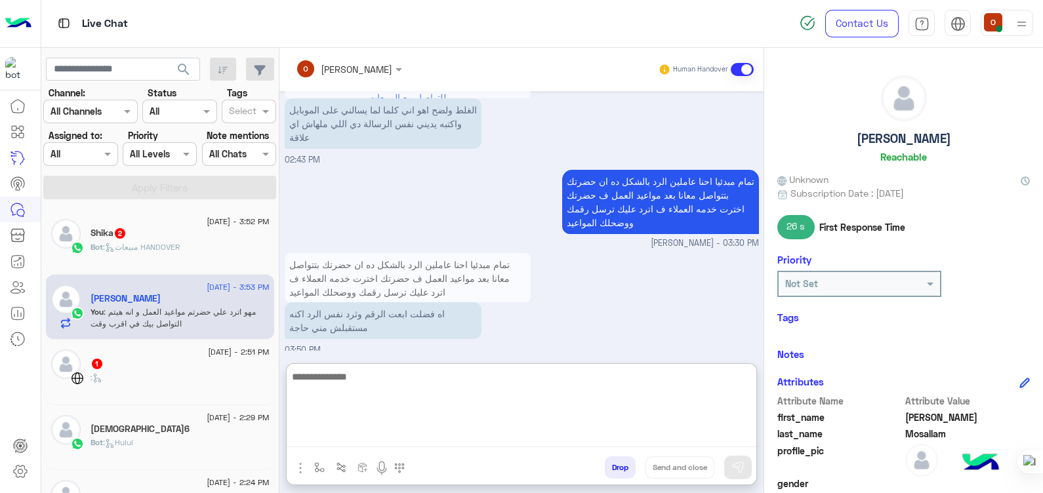
click at [432, 439] on textarea at bounding box center [522, 408] width 470 height 79
type textarea "*"
type textarea "**********"
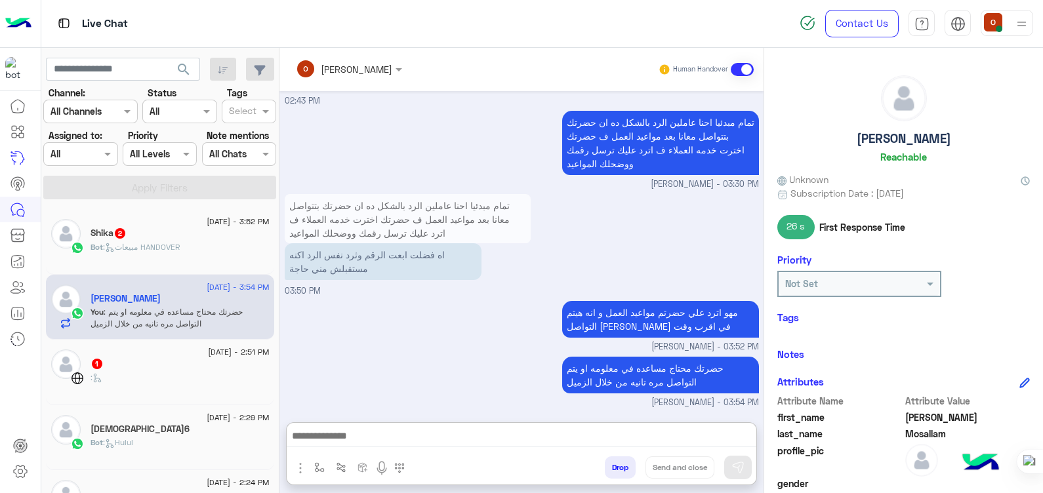
scroll to position [1333, 0]
click at [157, 228] on div "Shika 2" at bounding box center [180, 235] width 179 height 14
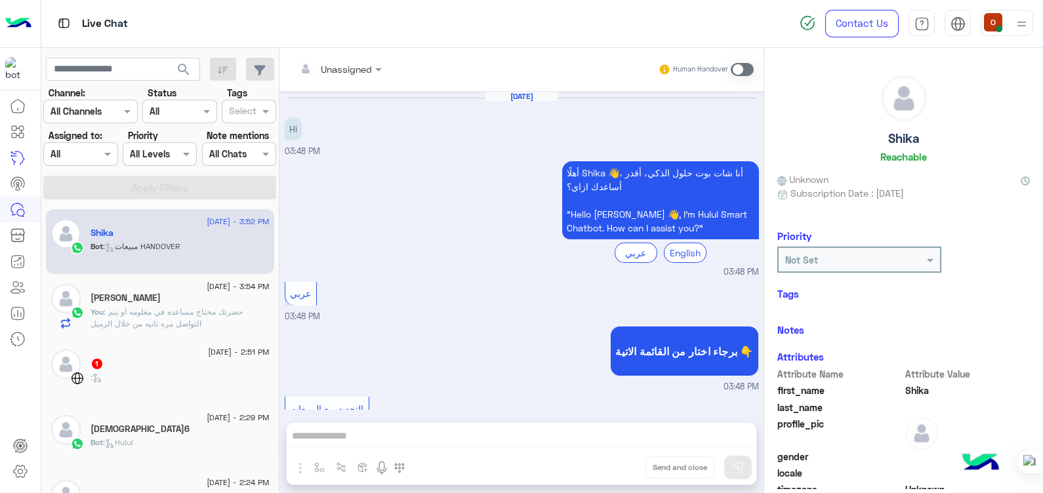
scroll to position [742, 0]
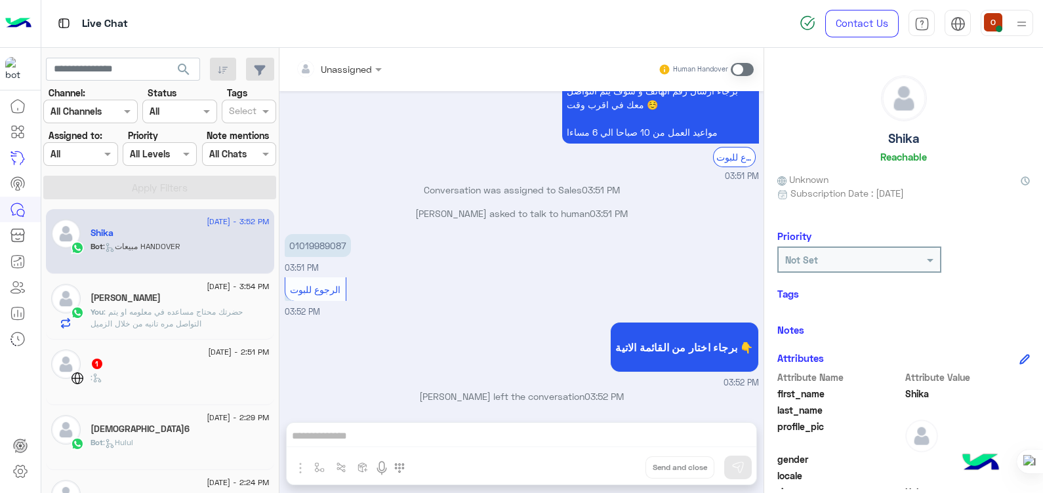
click at [100, 319] on span ": حضرتك محتاج مساعده في معلومه او يتم التواصل مره تانيه من خلال الزميل" at bounding box center [167, 318] width 152 height 22
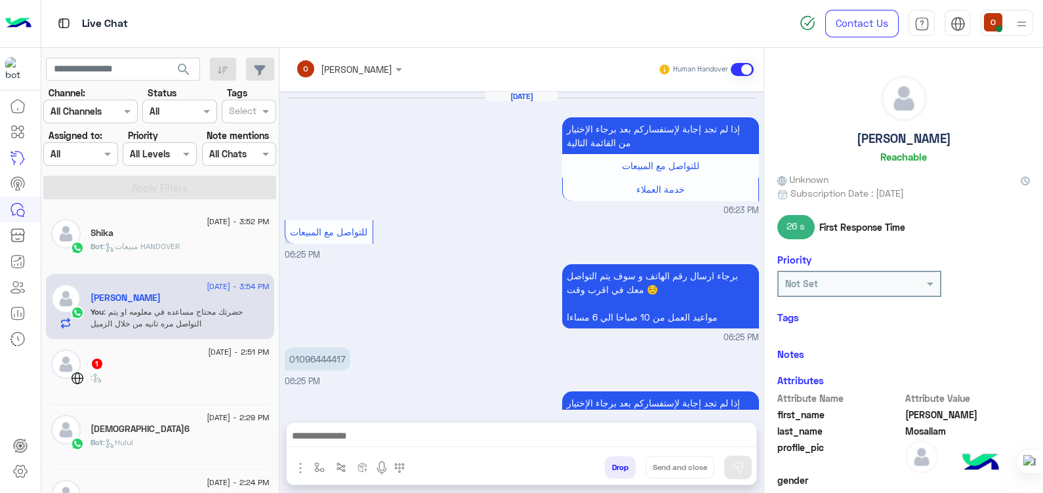
scroll to position [1192, 0]
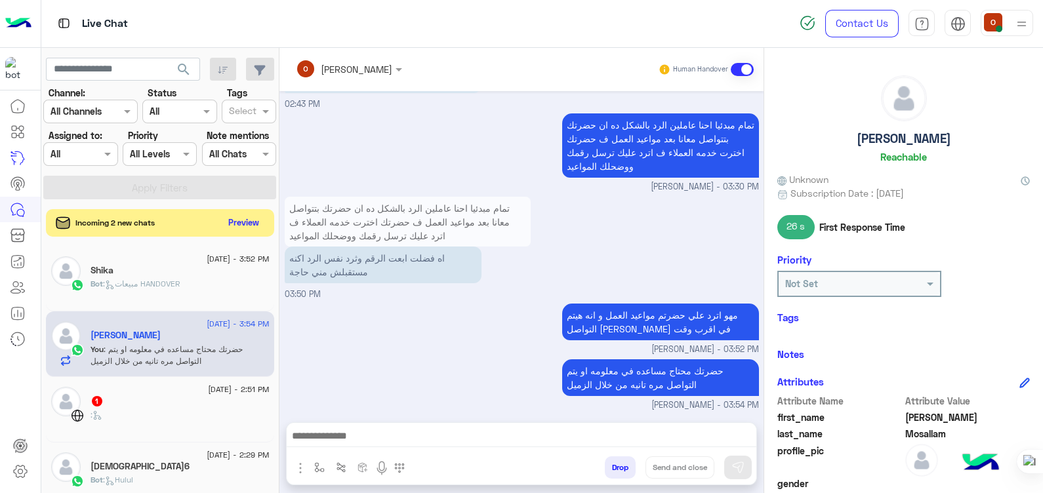
click at [237, 230] on button "Preview" at bounding box center [244, 223] width 41 height 18
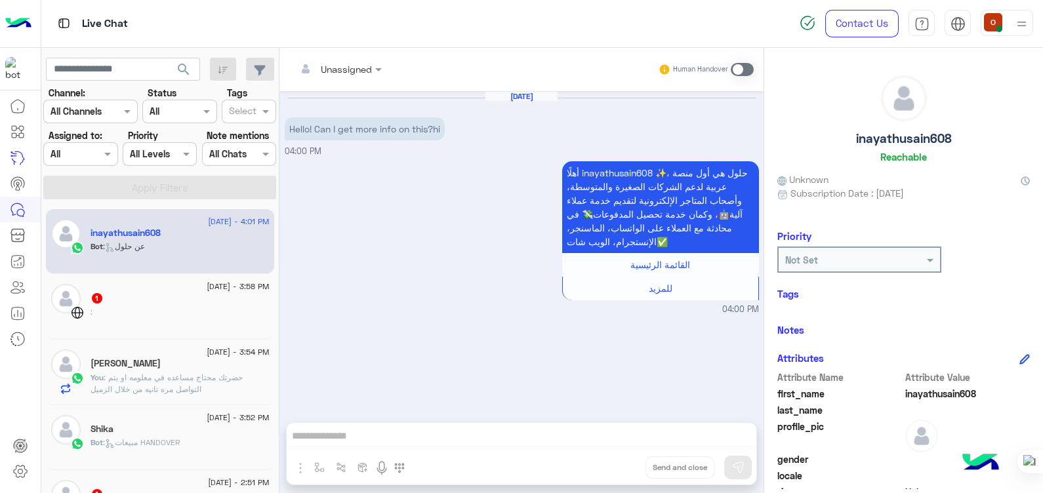
click at [192, 380] on span ": حضرتك محتاج مساعده في معلومه او يتم التواصل مره تانيه من خلال الزميل" at bounding box center [167, 384] width 152 height 22
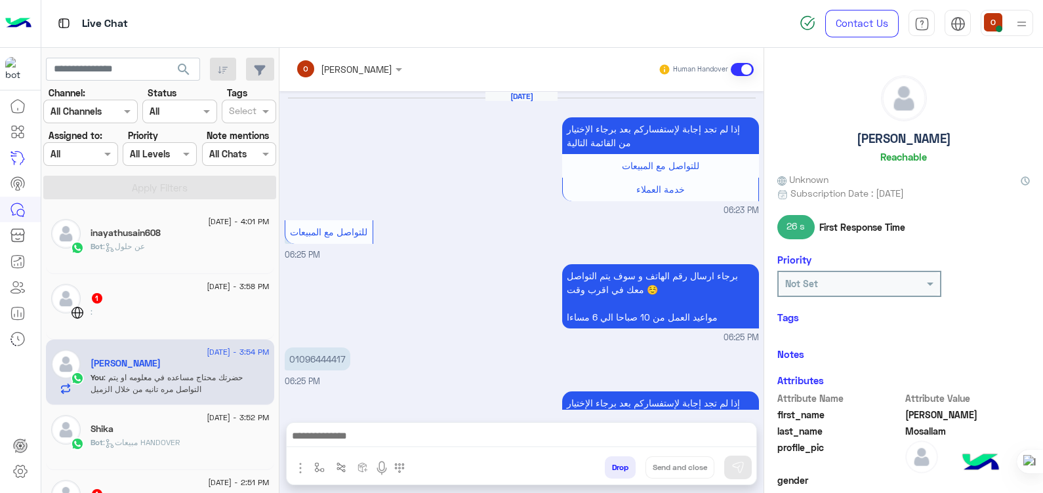
scroll to position [1192, 0]
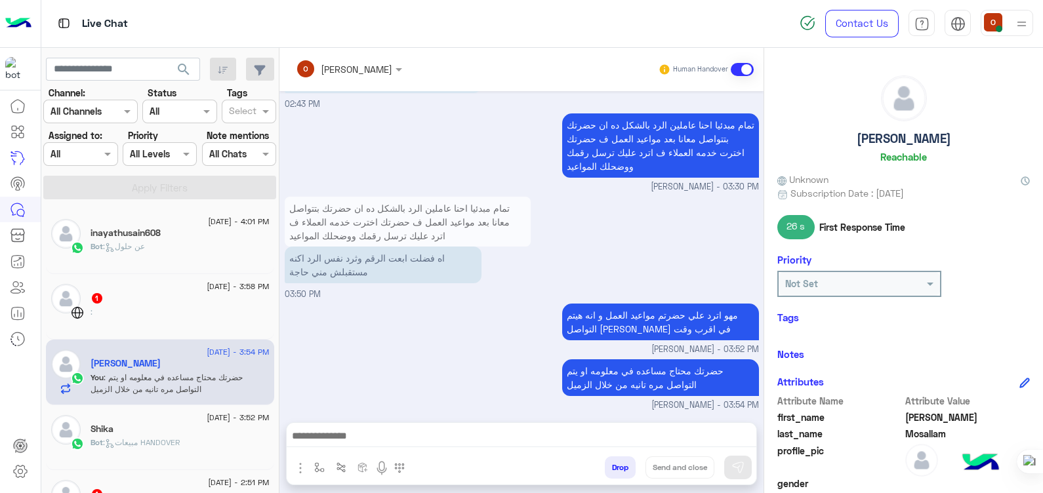
click at [171, 237] on div "inayathusain608" at bounding box center [180, 235] width 179 height 14
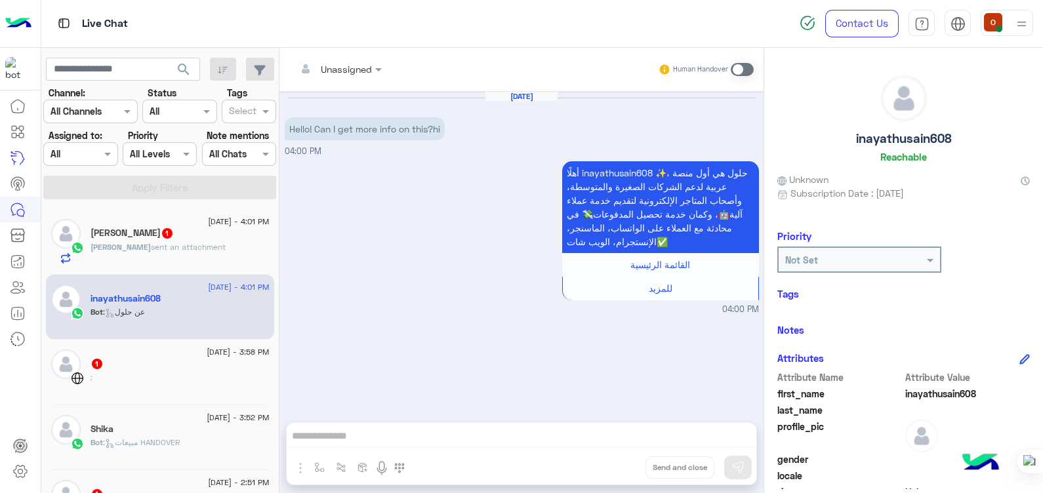
click at [192, 238] on div "[PERSON_NAME] 1" at bounding box center [180, 235] width 179 height 14
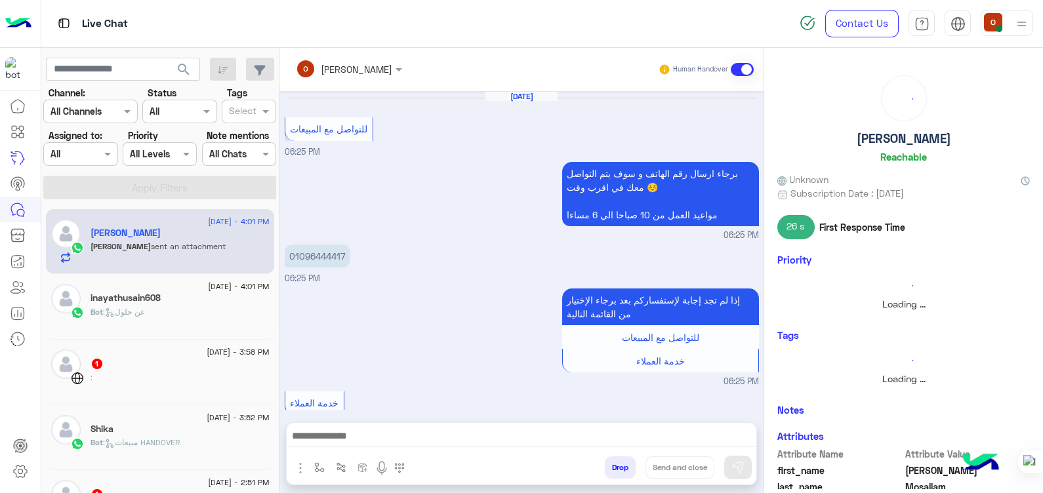
scroll to position [1144, 0]
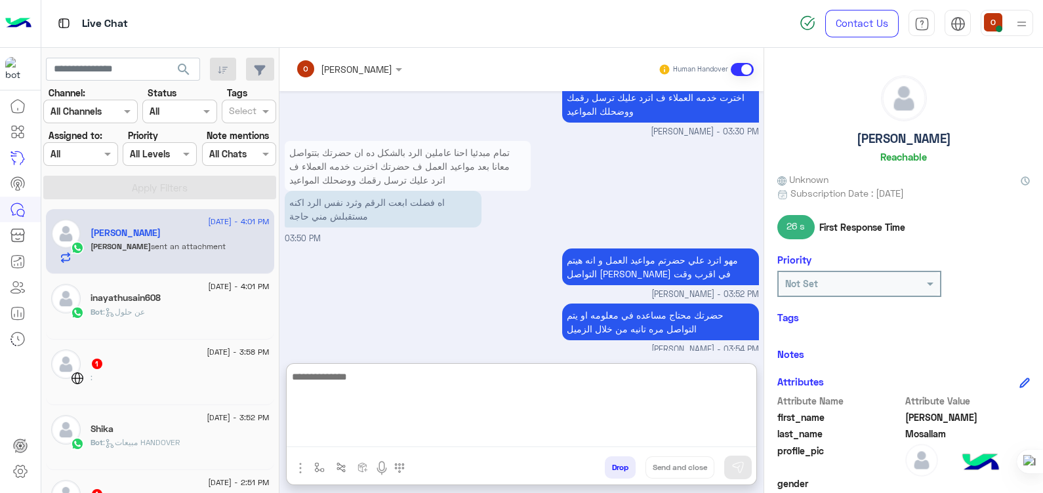
click at [509, 440] on textarea at bounding box center [522, 408] width 470 height 79
type textarea "*"
type textarea "**********"
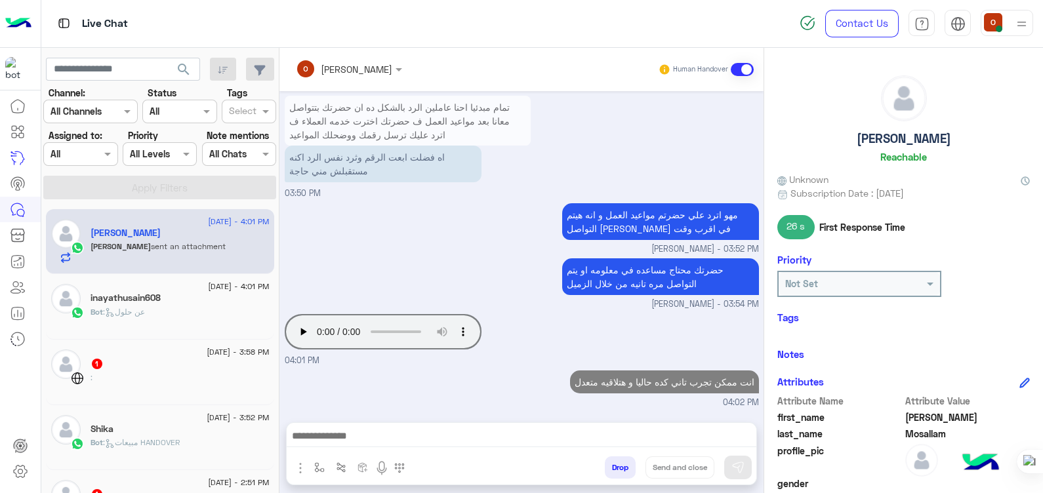
click at [173, 344] on div "[DATE] - 3:58 PM 1 :" at bounding box center [160, 373] width 228 height 66
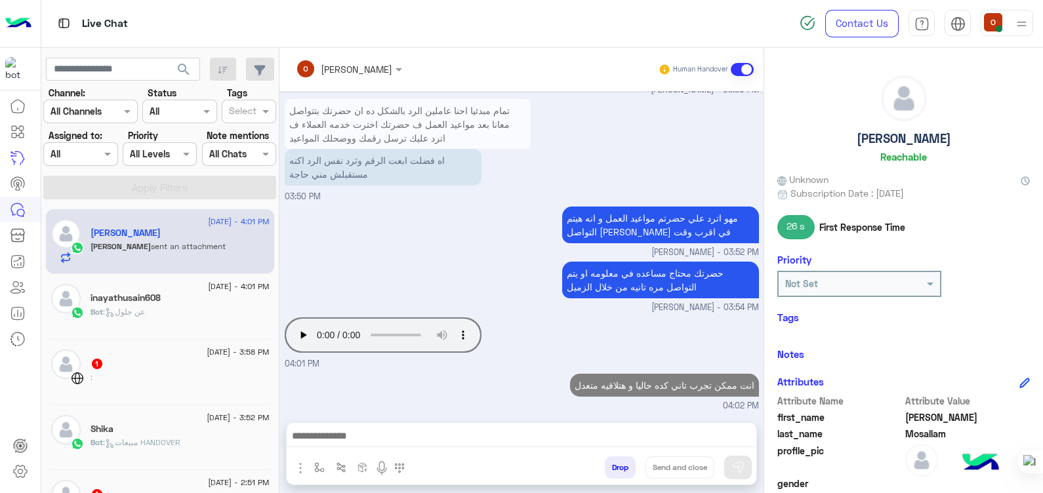
click at [171, 334] on div "[DATE] - 4:01 PM inayathusain608 Bot : عن حلول" at bounding box center [160, 307] width 228 height 66
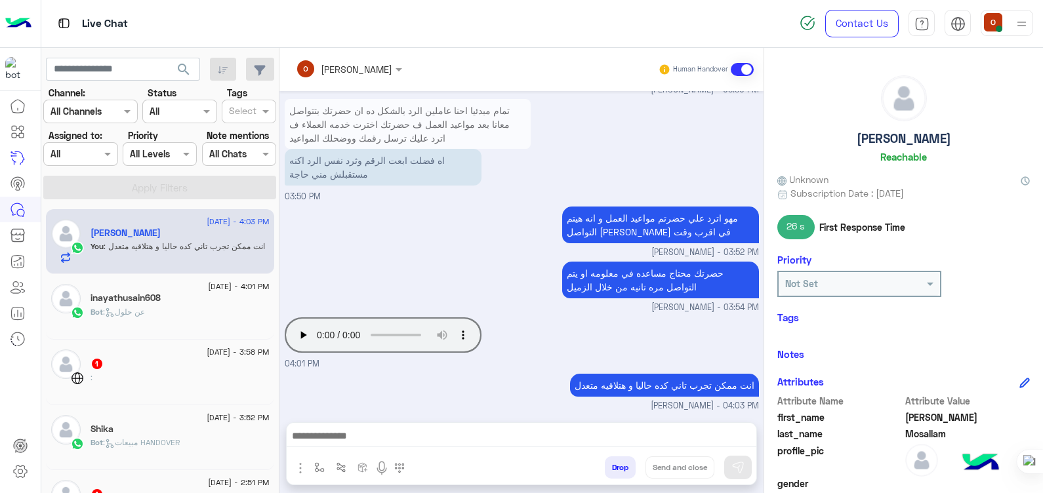
click at [193, 298] on div "inayathusain608" at bounding box center [180, 299] width 179 height 14
